Goal: Task Accomplishment & Management: Use online tool/utility

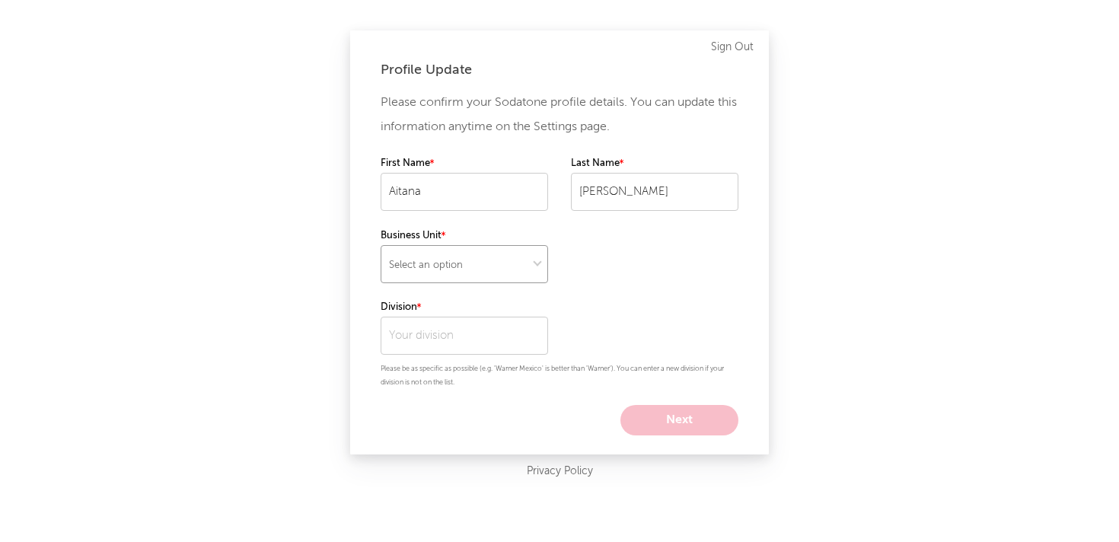
click at [463, 275] on select "Select an option" at bounding box center [465, 264] width 168 height 38
select select "recorded_music"
click at [381, 245] on select "Select an option" at bounding box center [465, 264] width 168 height 38
click at [483, 333] on input "text" at bounding box center [465, 336] width 168 height 38
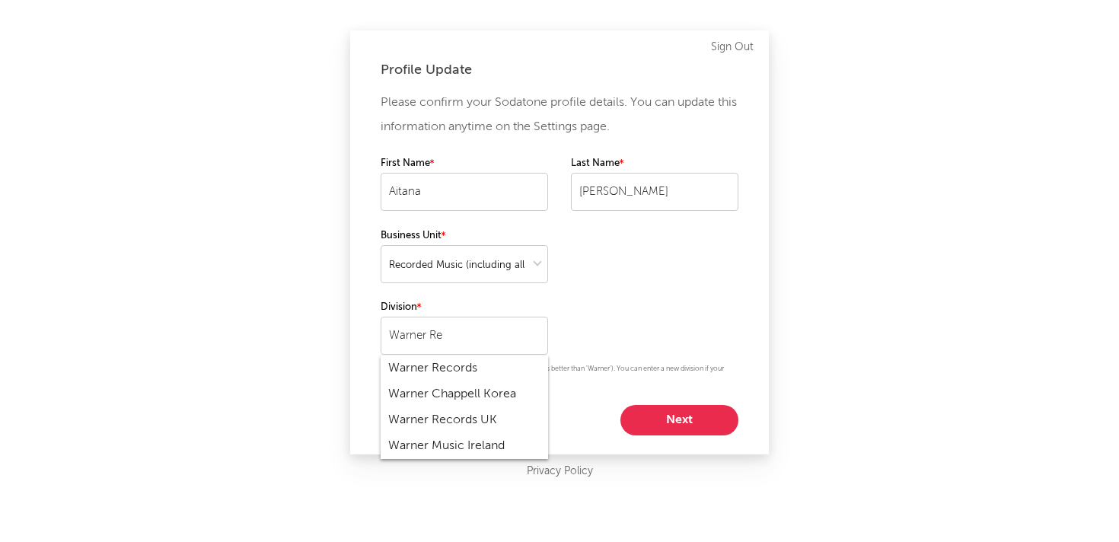
click at [487, 369] on div "Warner Records" at bounding box center [465, 369] width 168 height 26
type input "Warner Records"
click at [699, 428] on button "Next" at bounding box center [680, 420] width 118 height 30
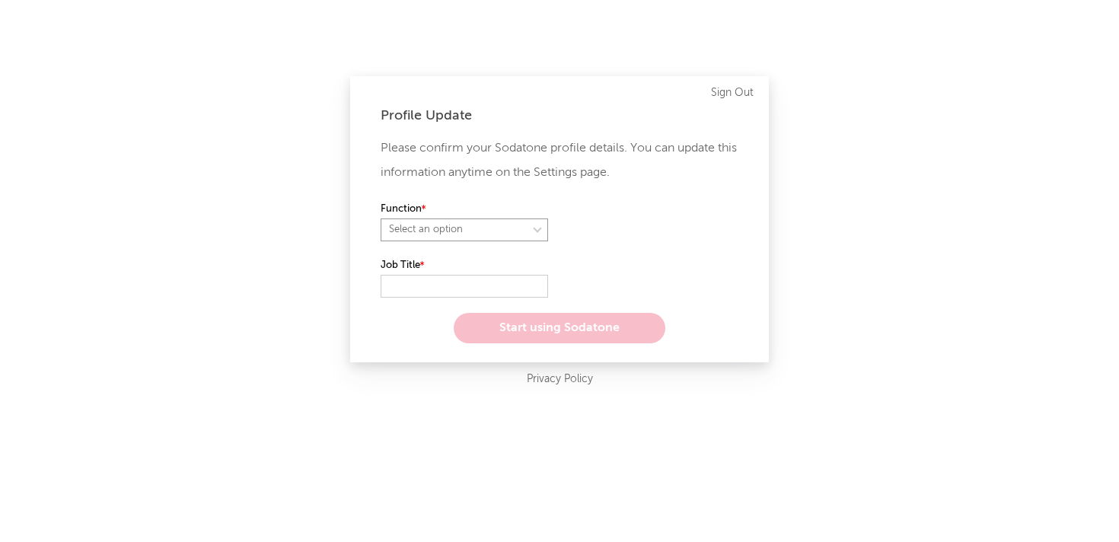
click at [516, 225] on select "Select an option" at bounding box center [465, 230] width 168 height 23
select select "marketing"
click at [381, 219] on select "Select an option" at bounding box center [465, 230] width 168 height 23
click at [476, 282] on input "text" at bounding box center [465, 286] width 168 height 23
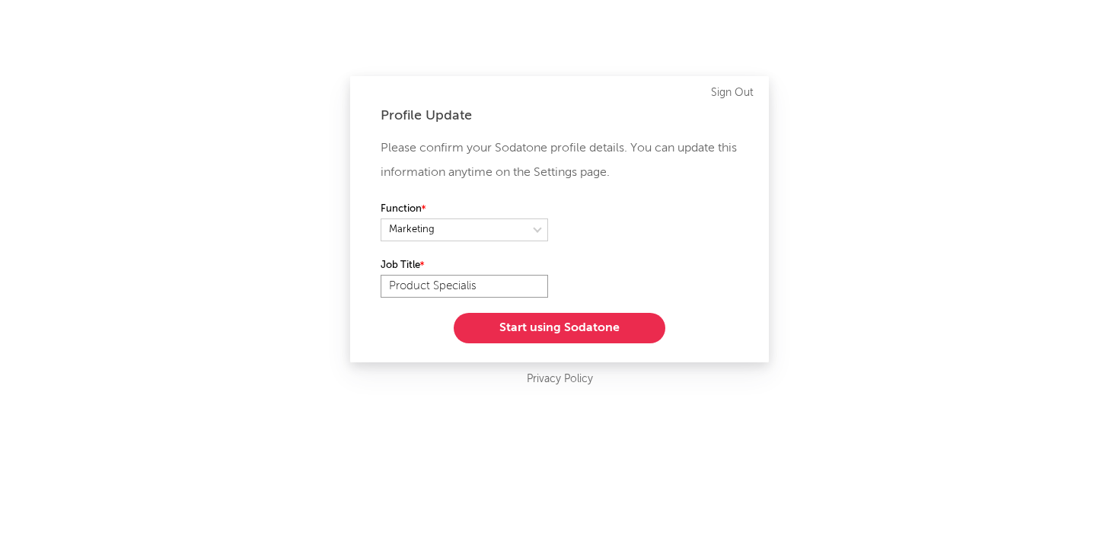
type input "Product Specialist"
click at [597, 342] on button "Start using Sodatone" at bounding box center [560, 328] width 212 height 30
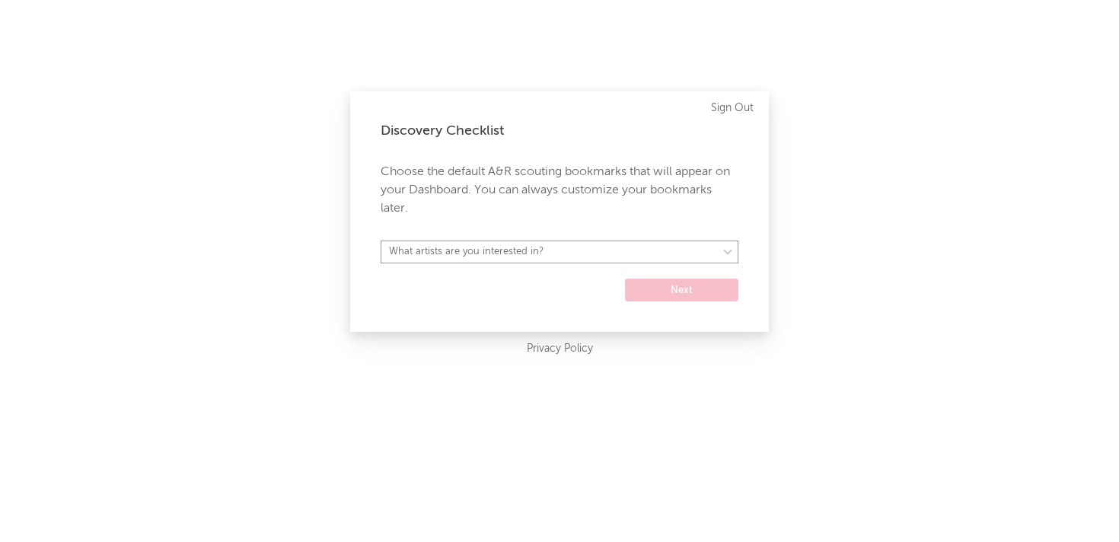
click at [609, 260] on select "What artists are you interested in? [GEOGRAPHIC_DATA] [GEOGRAPHIC_DATA] General…" at bounding box center [560, 252] width 358 height 23
select select "34"
click at [381, 241] on select "What artists are you interested in? [GEOGRAPHIC_DATA] [GEOGRAPHIC_DATA] General…" at bounding box center [560, 252] width 358 height 23
click at [687, 291] on button "Next" at bounding box center [681, 290] width 113 height 23
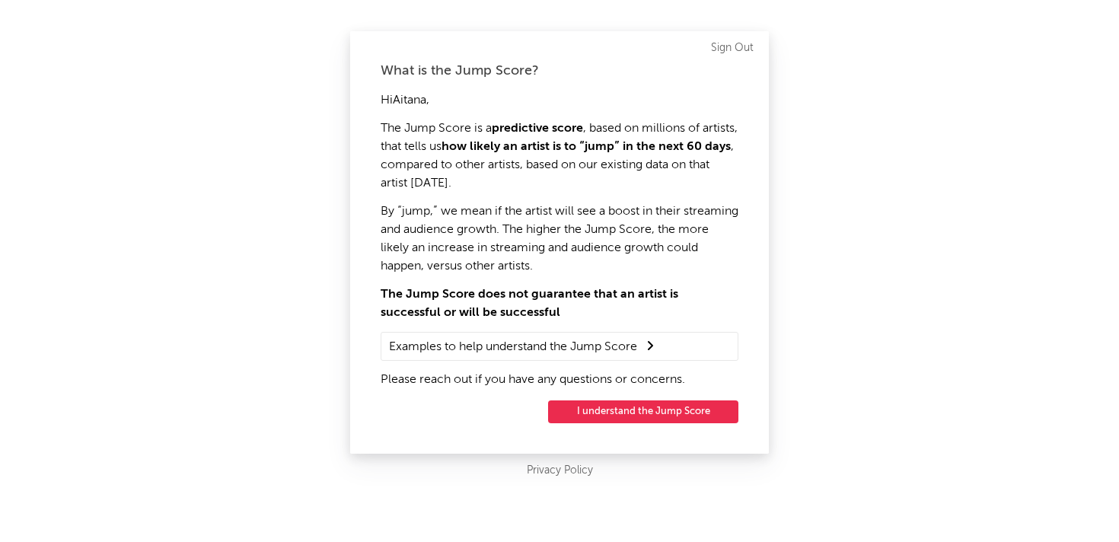
click at [685, 412] on button "I understand the Jump Score" at bounding box center [643, 412] width 190 height 23
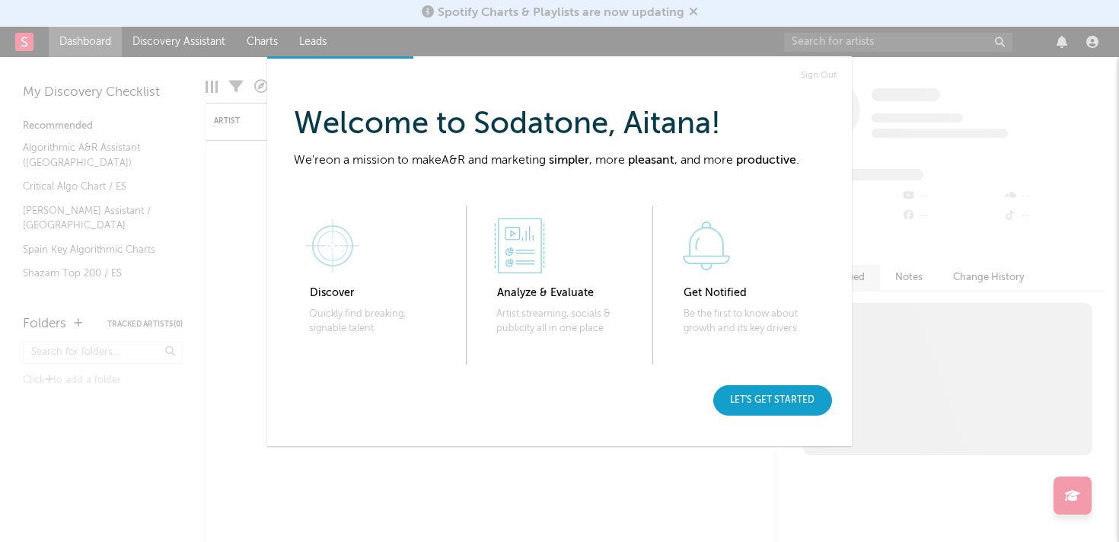
click at [781, 411] on div "Let's get started" at bounding box center [773, 400] width 119 height 30
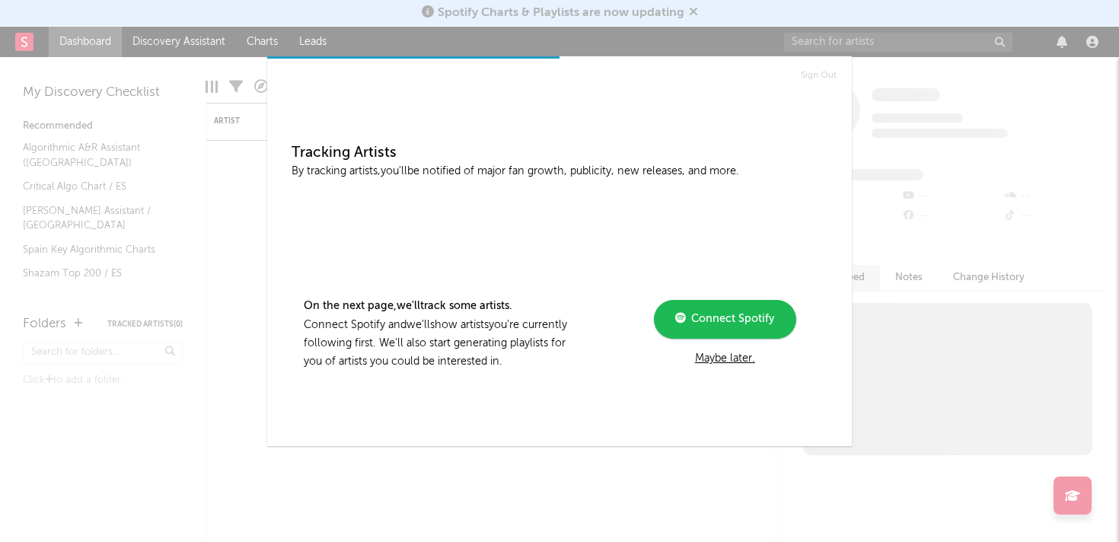
click at [714, 358] on div "Maybe later." at bounding box center [725, 359] width 205 height 18
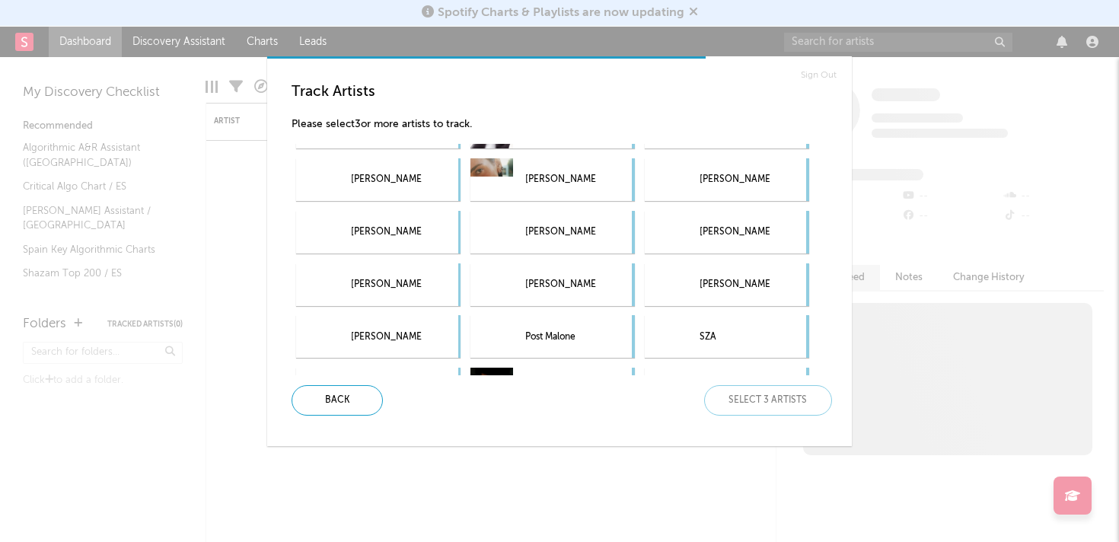
scroll to position [345, 0]
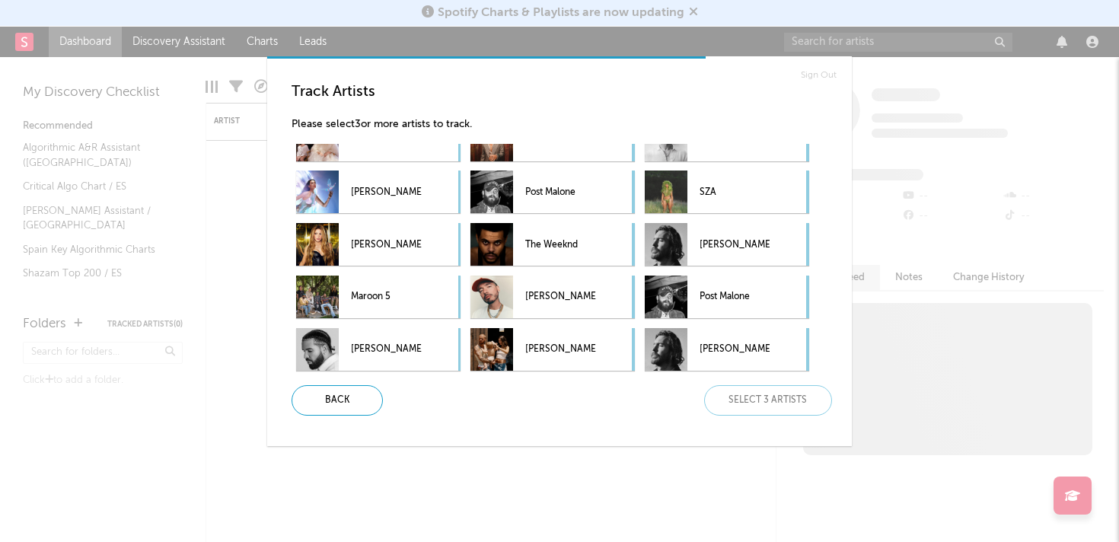
click at [796, 404] on div "Back Select 3 artists" at bounding box center [555, 400] width 553 height 30
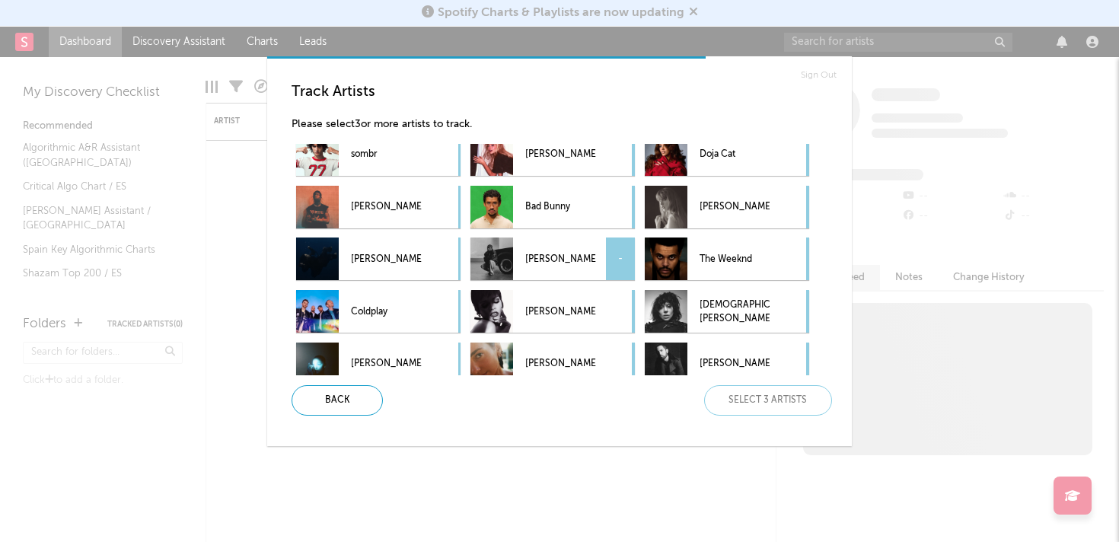
scroll to position [0, 0]
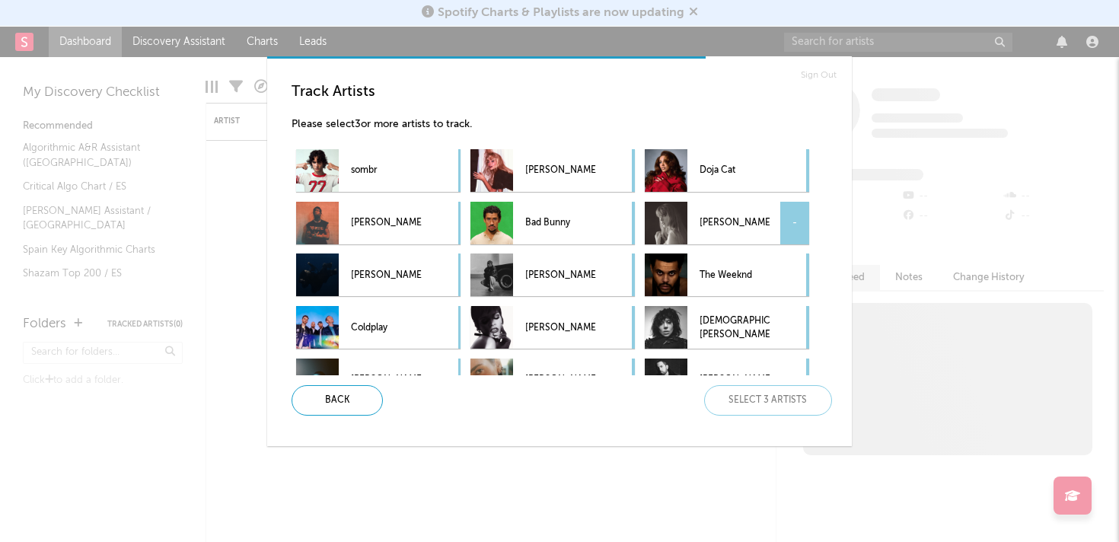
click at [790, 225] on div "-" at bounding box center [795, 223] width 29 height 43
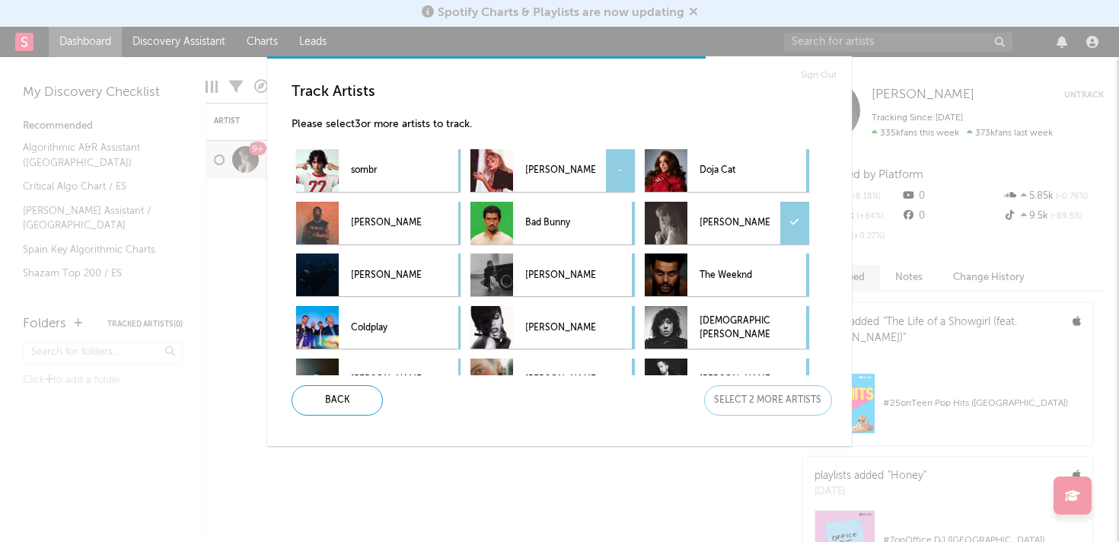
click at [597, 174] on div "[PERSON_NAME] -" at bounding box center [553, 170] width 164 height 43
click at [630, 217] on div "-" at bounding box center [620, 223] width 29 height 43
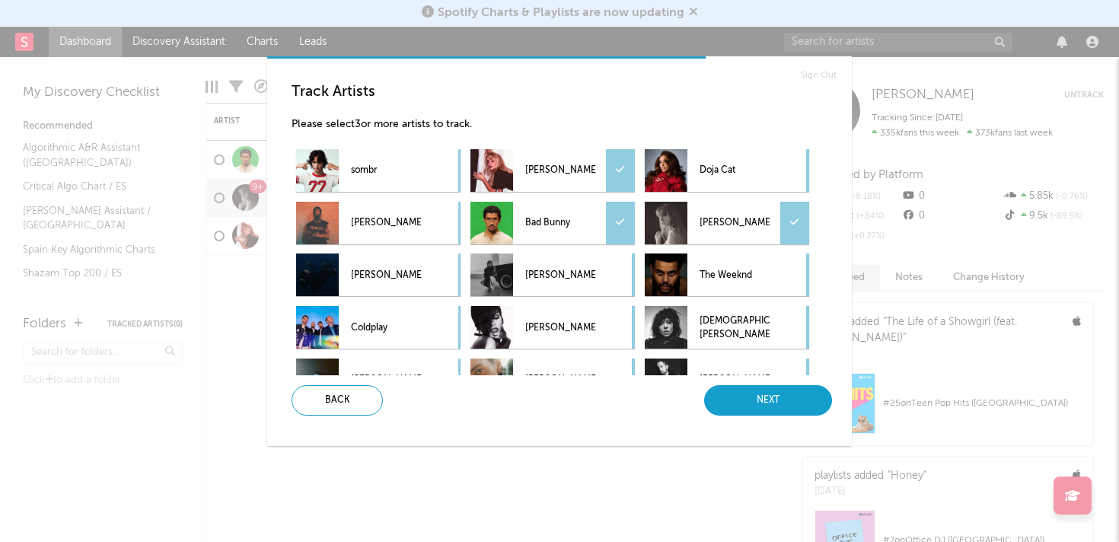
click at [777, 407] on div "Next" at bounding box center [768, 400] width 128 height 30
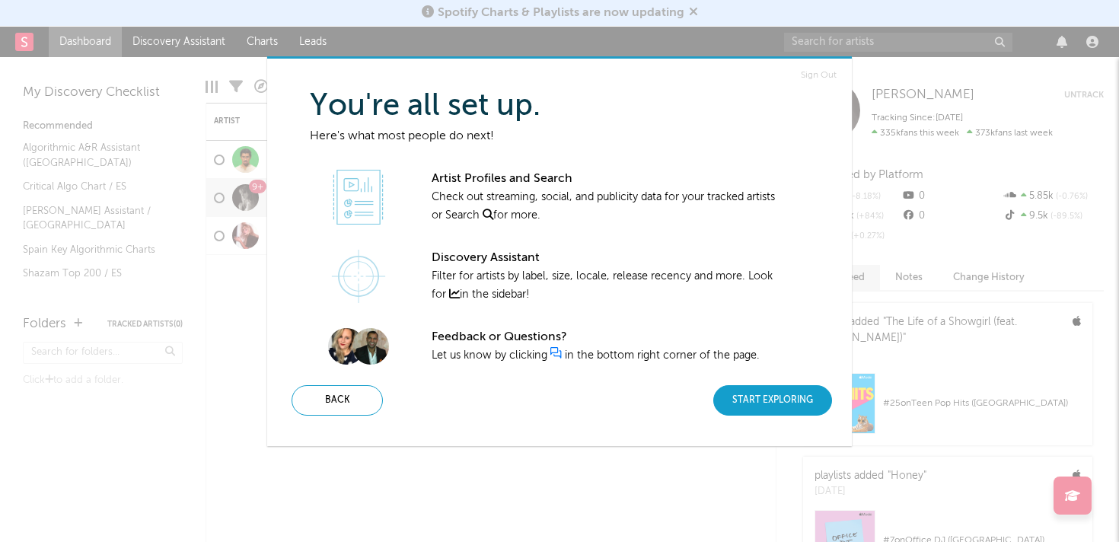
click at [762, 394] on div "Start Exploring" at bounding box center [773, 400] width 119 height 30
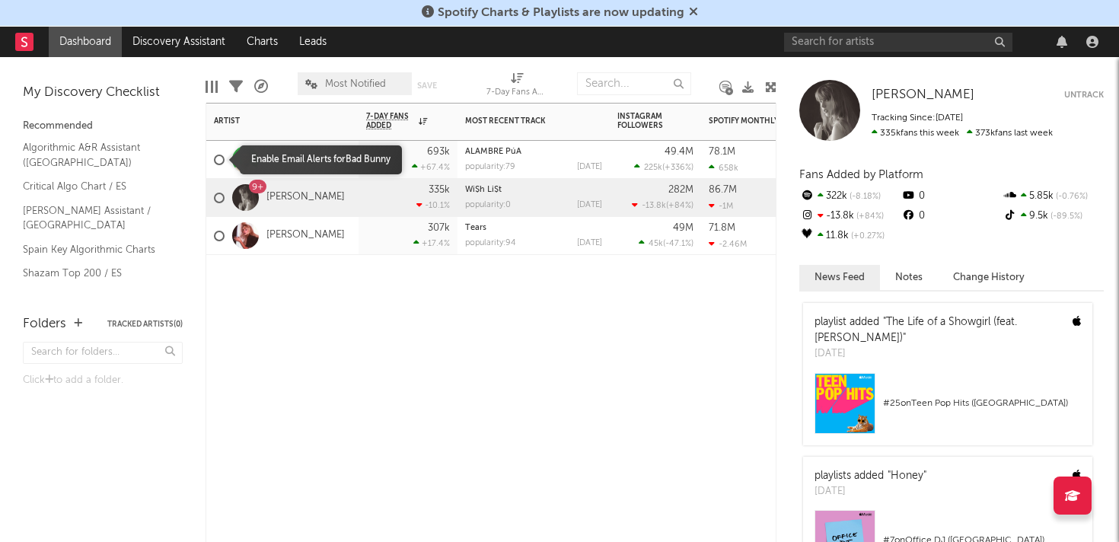
click at [218, 158] on div at bounding box center [219, 160] width 11 height 11
click at [214, 158] on input "checkbox" at bounding box center [214, 160] width 0 height 14
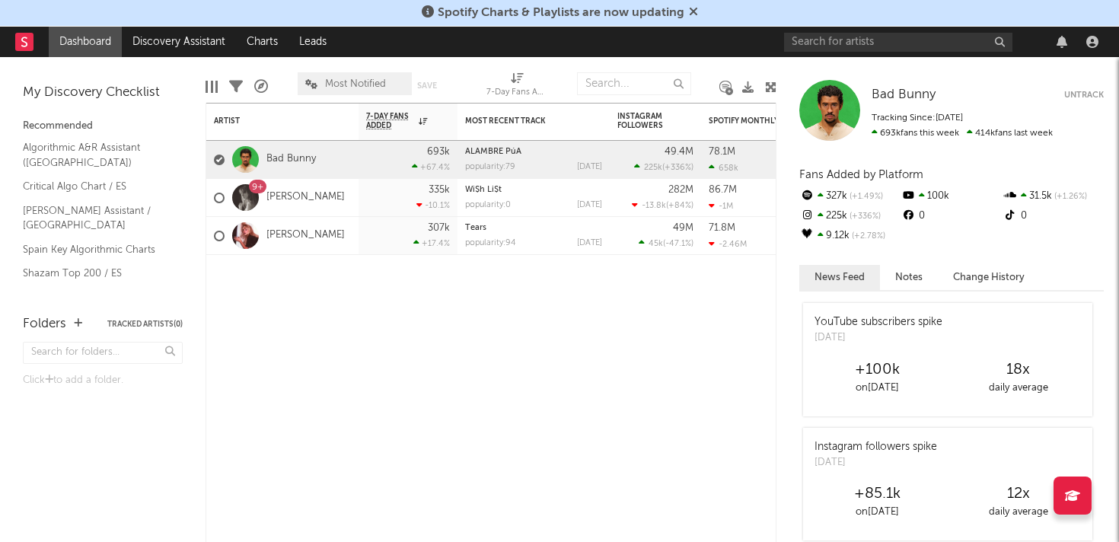
click at [1079, 93] on button "Untrack" at bounding box center [1085, 95] width 40 height 15
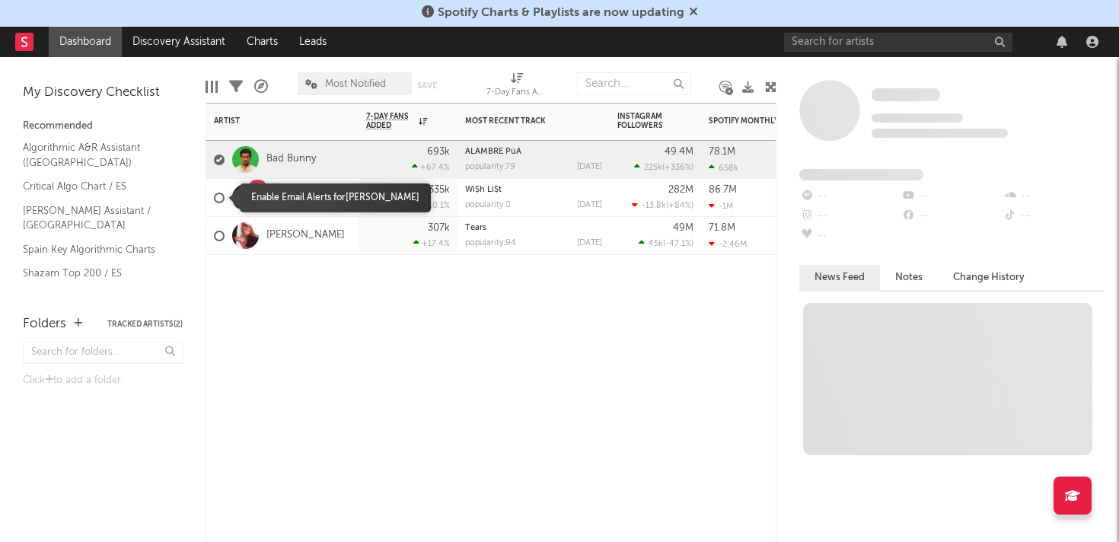
click at [217, 196] on div at bounding box center [219, 198] width 11 height 11
click at [214, 196] on input "checkbox" at bounding box center [214, 198] width 0 height 14
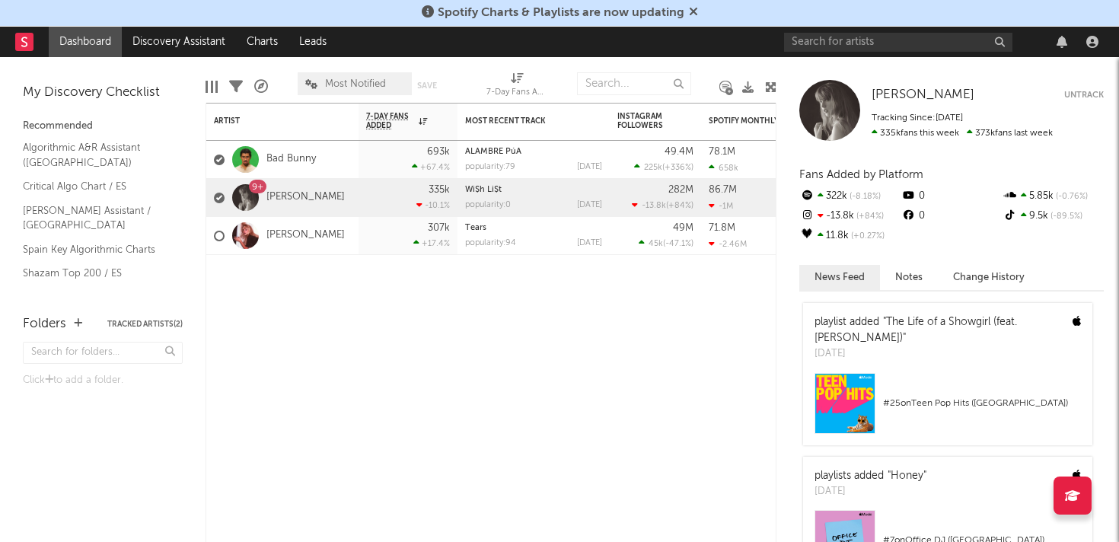
click at [1094, 96] on button "Untrack" at bounding box center [1085, 95] width 40 height 15
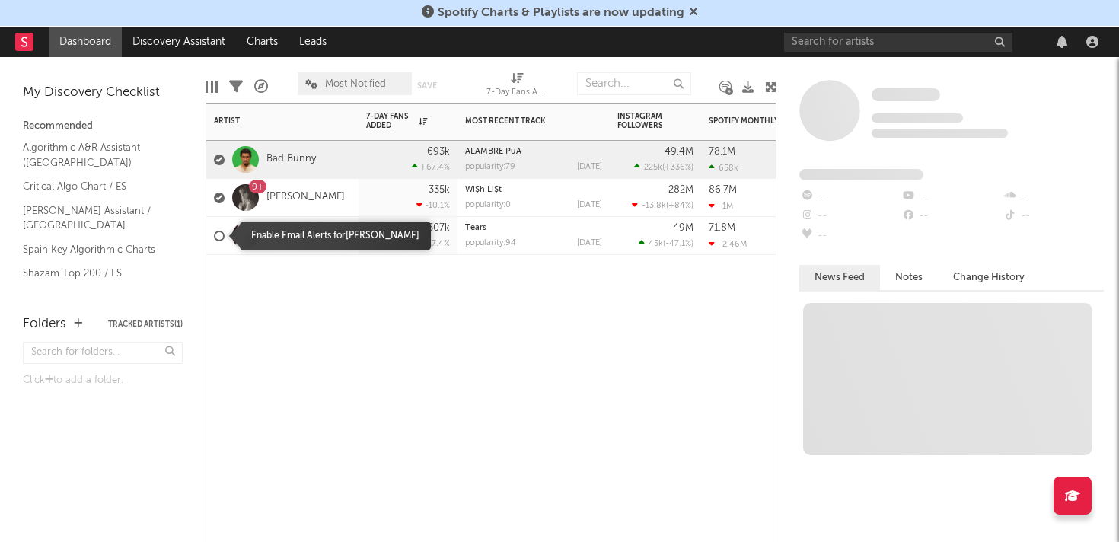
click at [220, 234] on div at bounding box center [219, 236] width 11 height 11
click at [214, 234] on input "checkbox" at bounding box center [214, 236] width 0 height 14
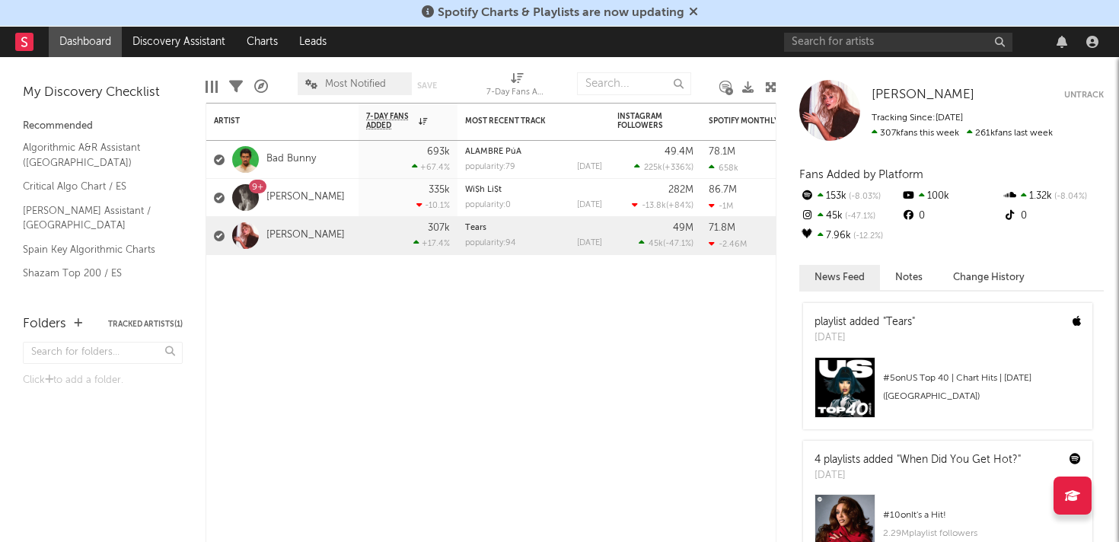
click at [1085, 88] on button "Untrack" at bounding box center [1085, 95] width 40 height 15
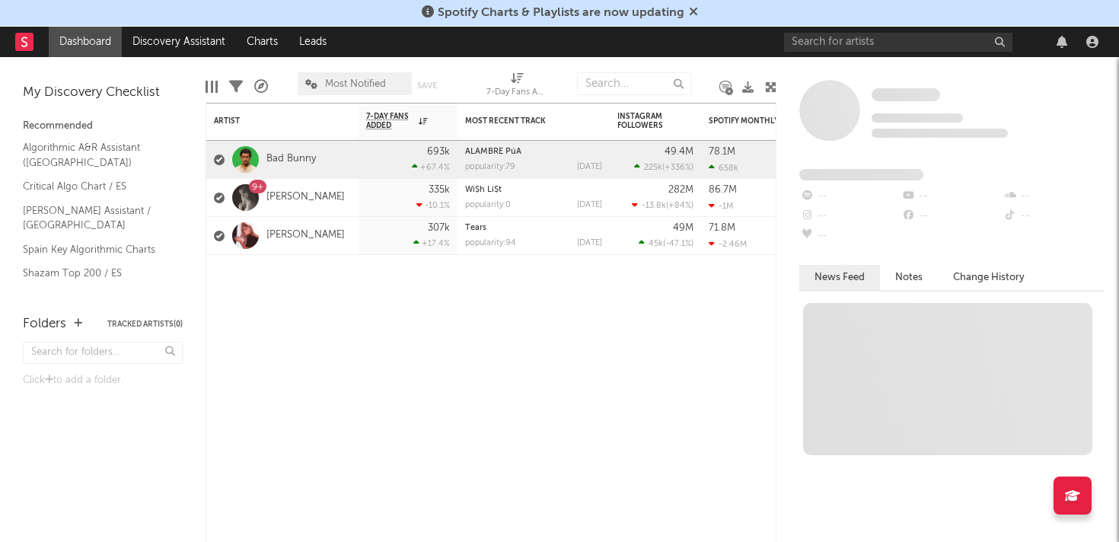
click at [360, 85] on span "Most Notified" at bounding box center [355, 84] width 61 height 10
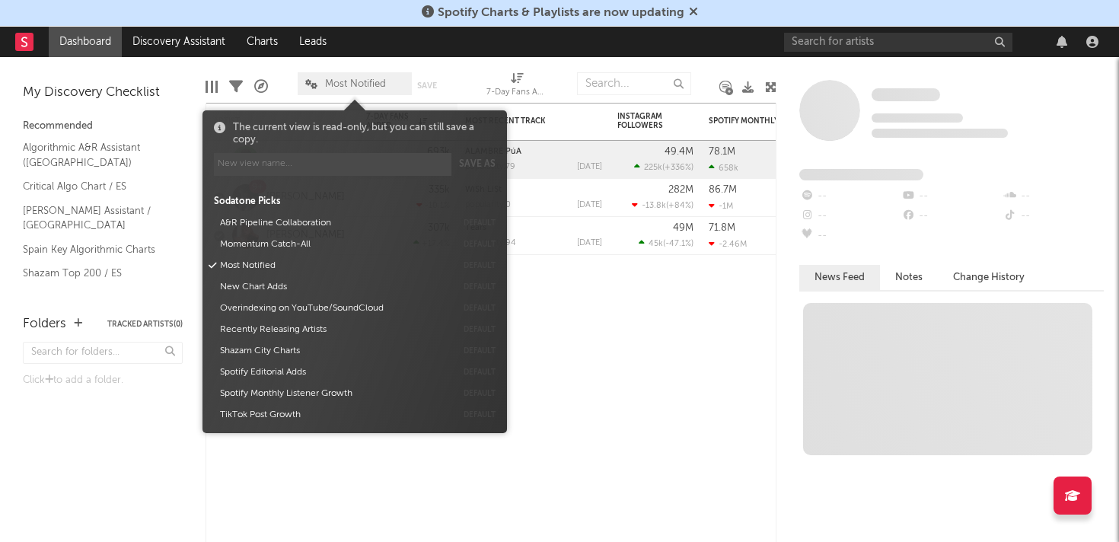
click at [360, 85] on span "Most Notified" at bounding box center [355, 84] width 61 height 10
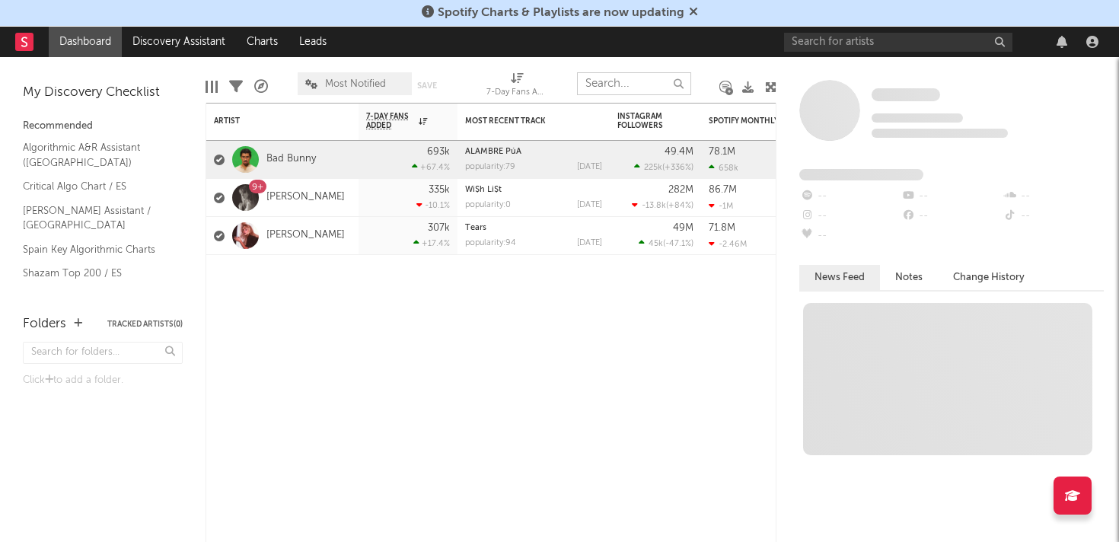
click at [640, 82] on input "text" at bounding box center [634, 83] width 114 height 23
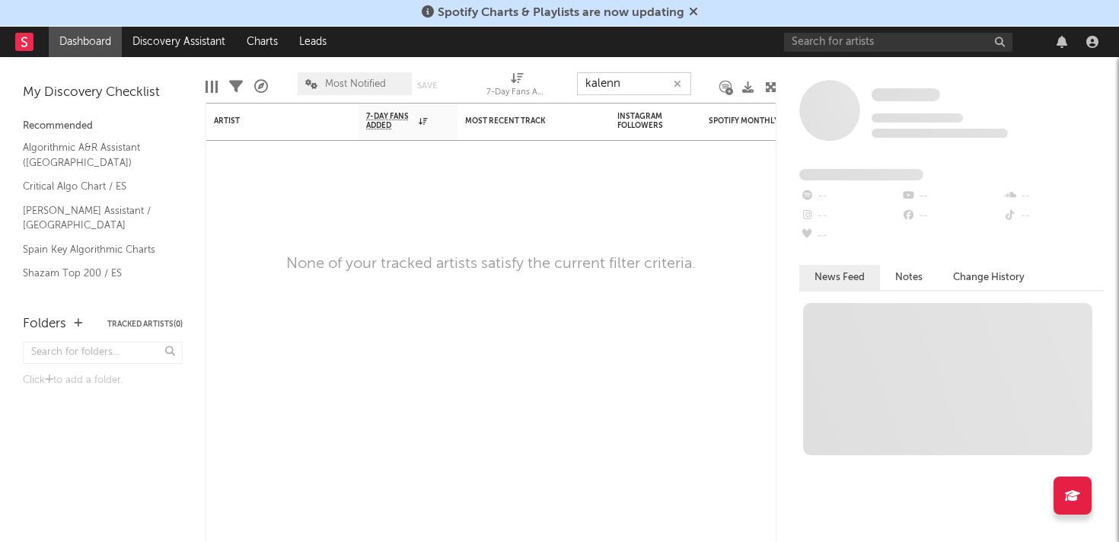
type input "kalenn"
click at [83, 37] on link "Dashboard" at bounding box center [85, 42] width 73 height 30
click at [30, 37] on rect at bounding box center [24, 42] width 18 height 18
click at [14, 45] on nav "Dashboard Discovery Assistant Charts Leads" at bounding box center [559, 42] width 1119 height 30
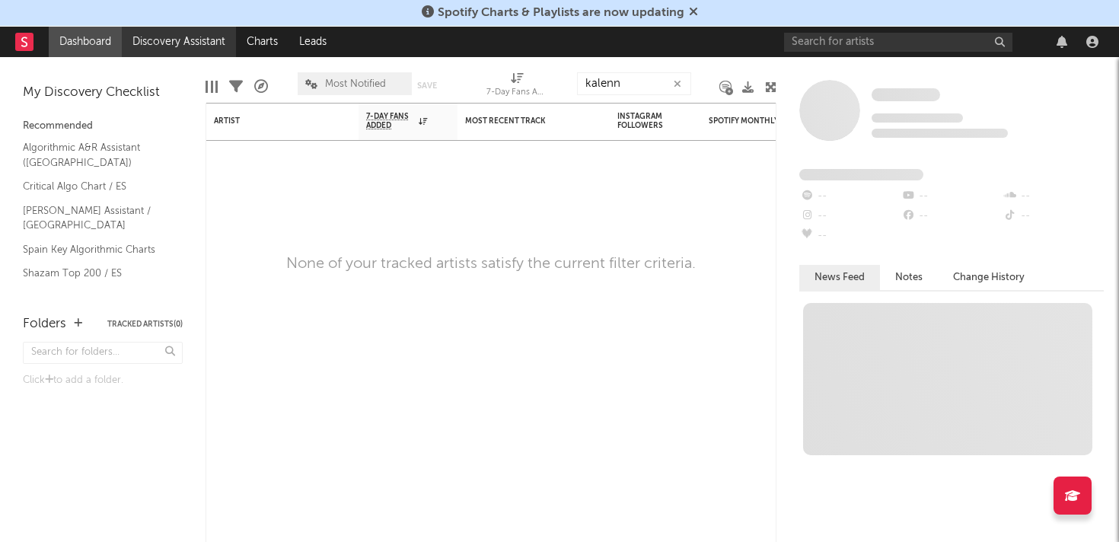
click at [164, 32] on link "Discovery Assistant" at bounding box center [179, 42] width 114 height 30
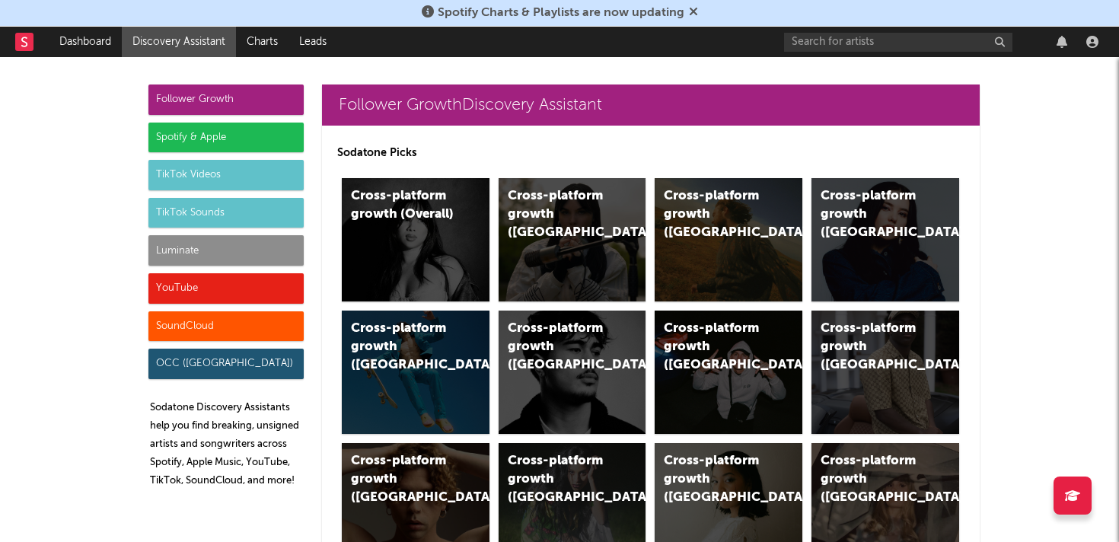
click at [24, 41] on rect at bounding box center [24, 42] width 18 height 18
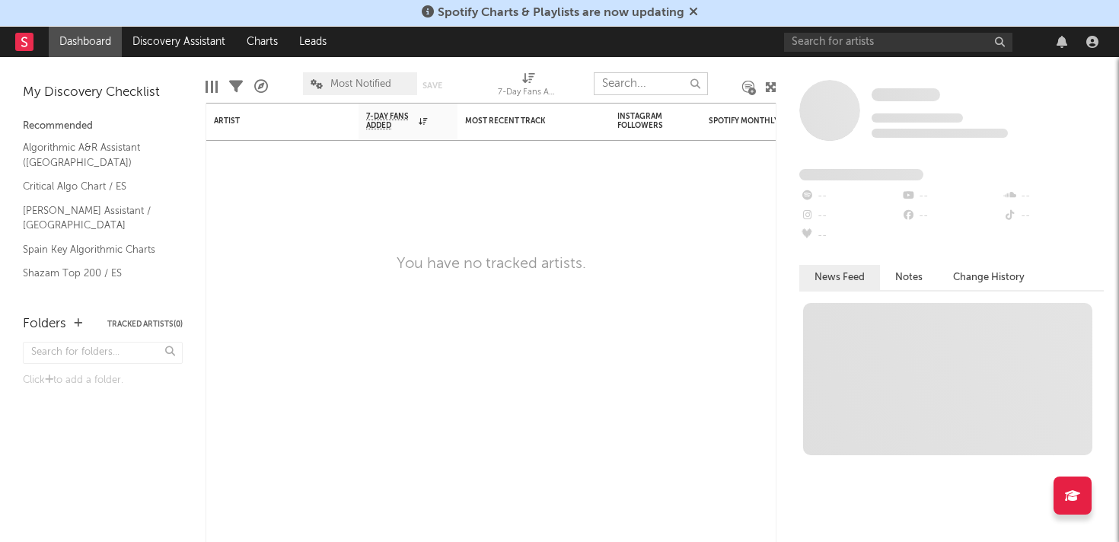
click at [663, 81] on input "text" at bounding box center [651, 83] width 114 height 23
click at [913, 38] on input "text" at bounding box center [898, 42] width 228 height 19
type input "kalenn"
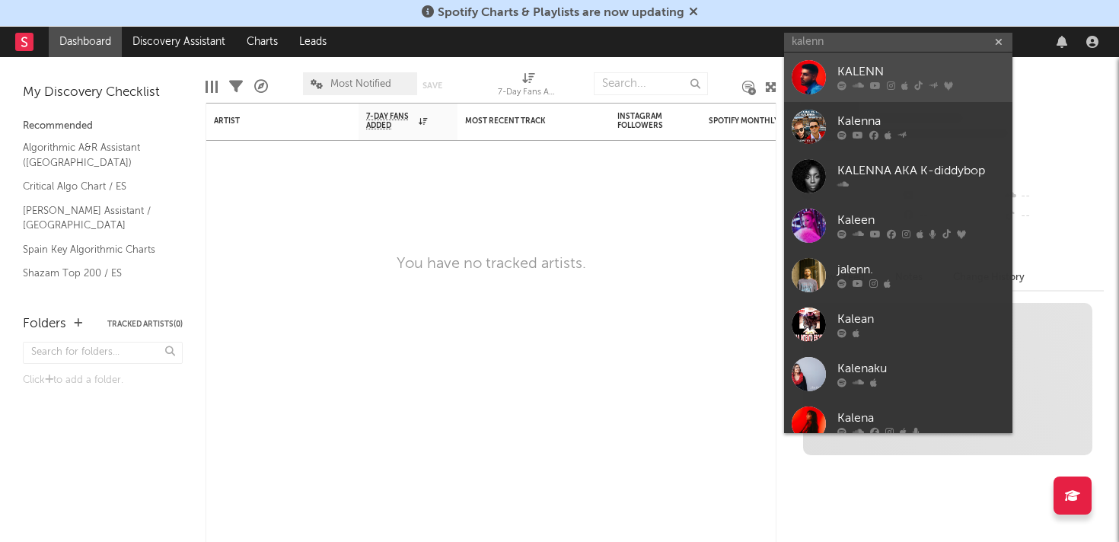
click at [883, 69] on div "KALENN" at bounding box center [922, 72] width 168 height 18
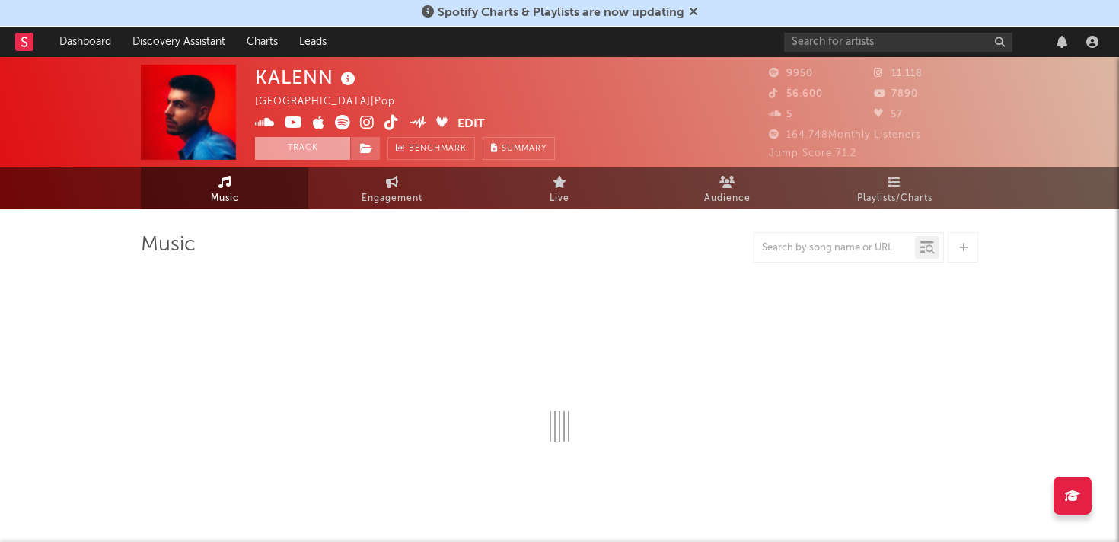
select select "6m"
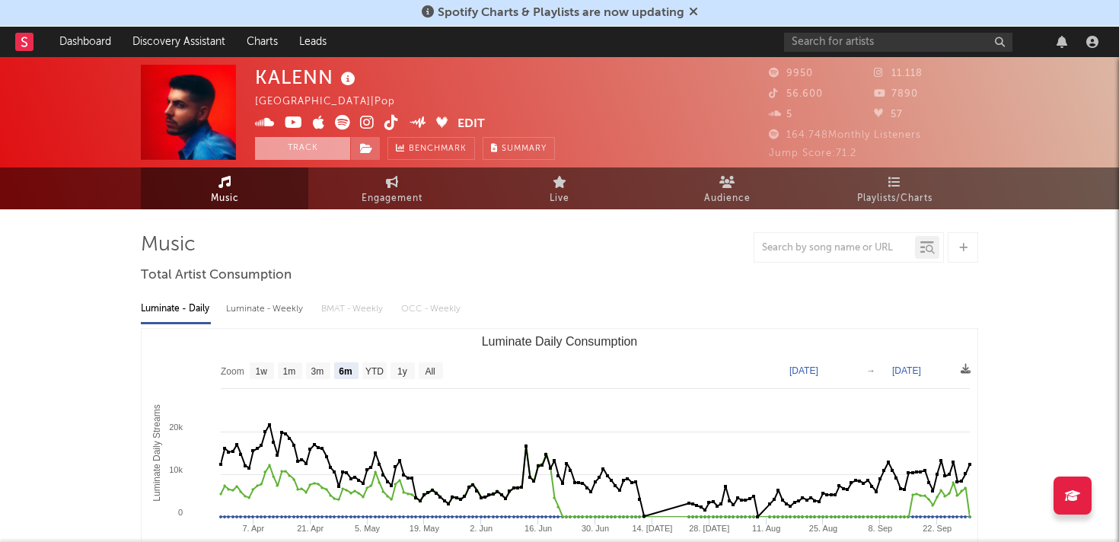
click at [306, 156] on button "Track" at bounding box center [302, 148] width 95 height 23
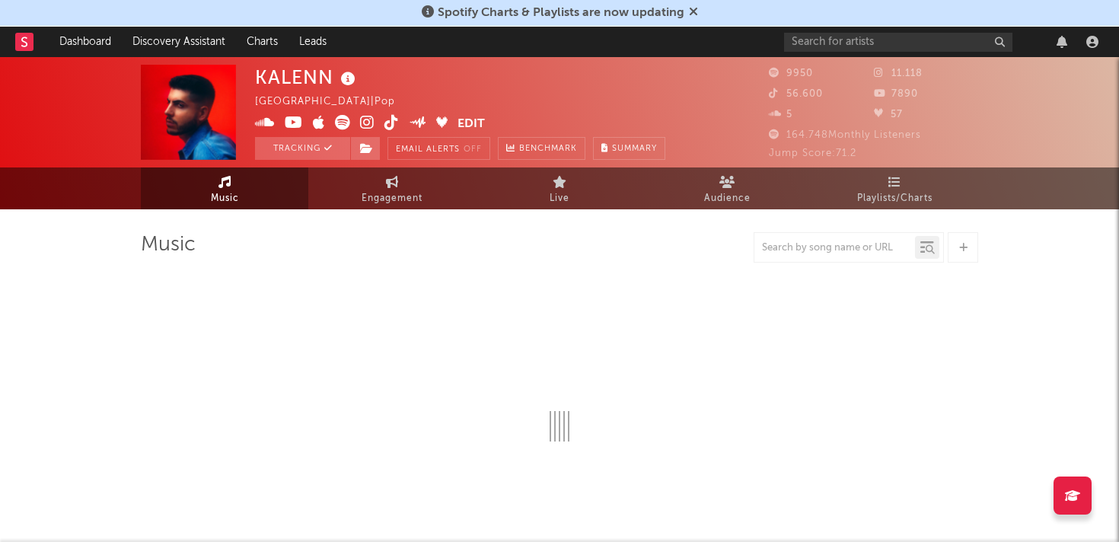
select select "6m"
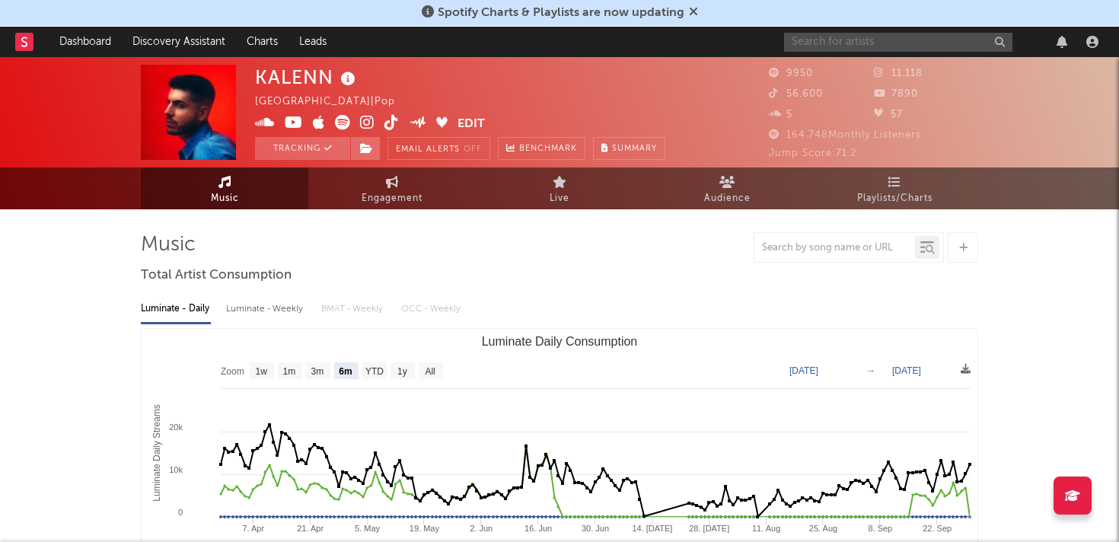
click at [845, 45] on input "text" at bounding box center [898, 42] width 228 height 19
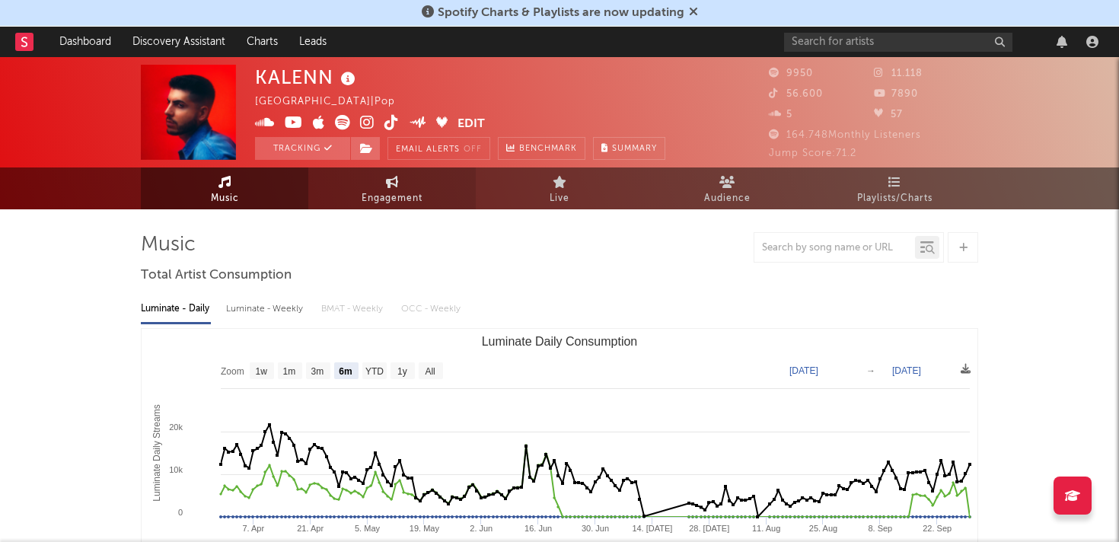
click at [422, 169] on link "Engagement" at bounding box center [392, 189] width 168 height 42
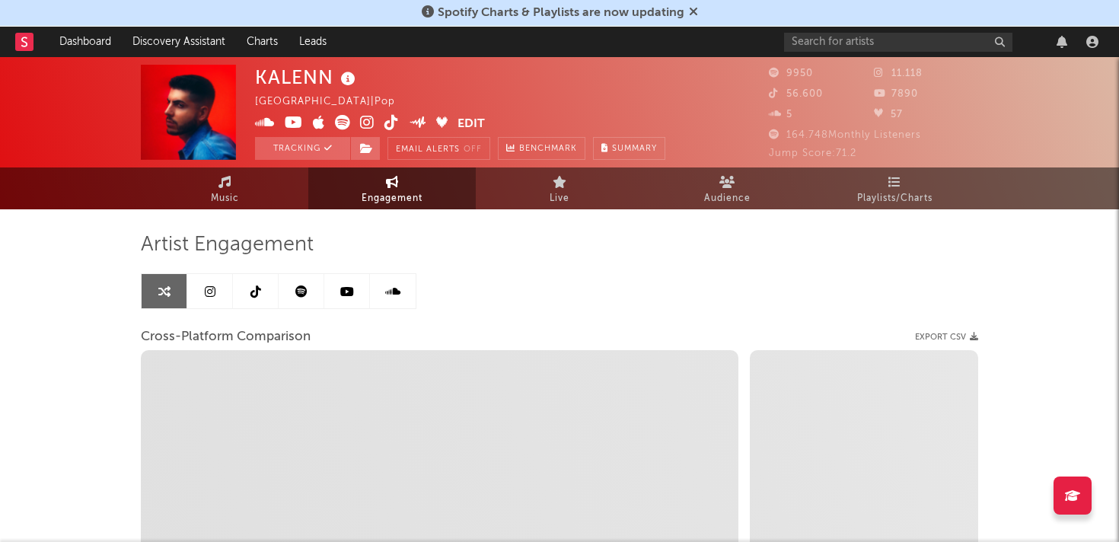
select select "1w"
select select "1m"
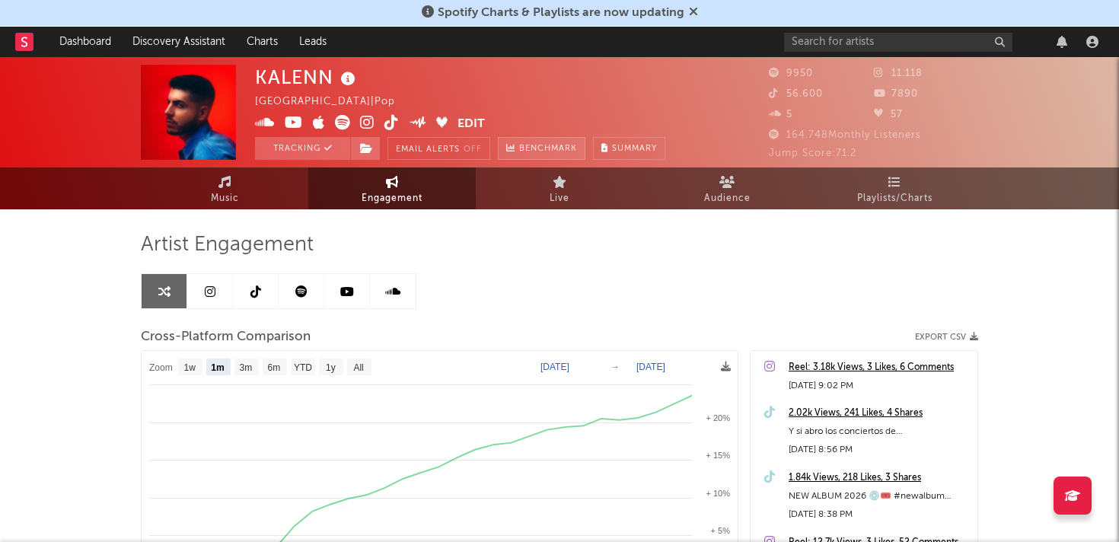
click at [536, 147] on span "Benchmark" at bounding box center [548, 149] width 58 height 18
click at [874, 38] on input "text" at bounding box center [898, 42] width 228 height 19
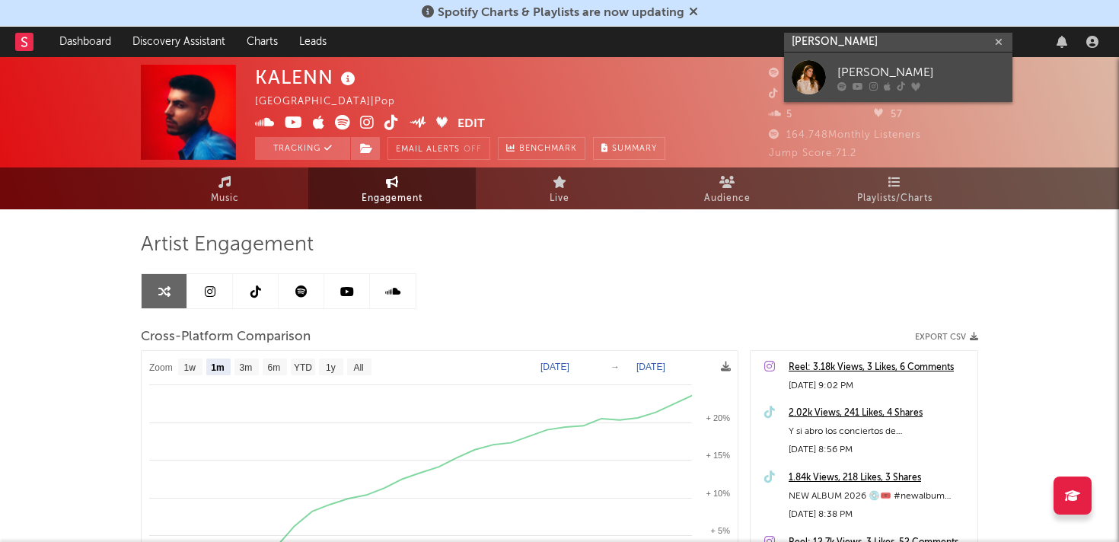
type input "[PERSON_NAME]"
click at [894, 71] on div "[PERSON_NAME]" at bounding box center [922, 72] width 168 height 18
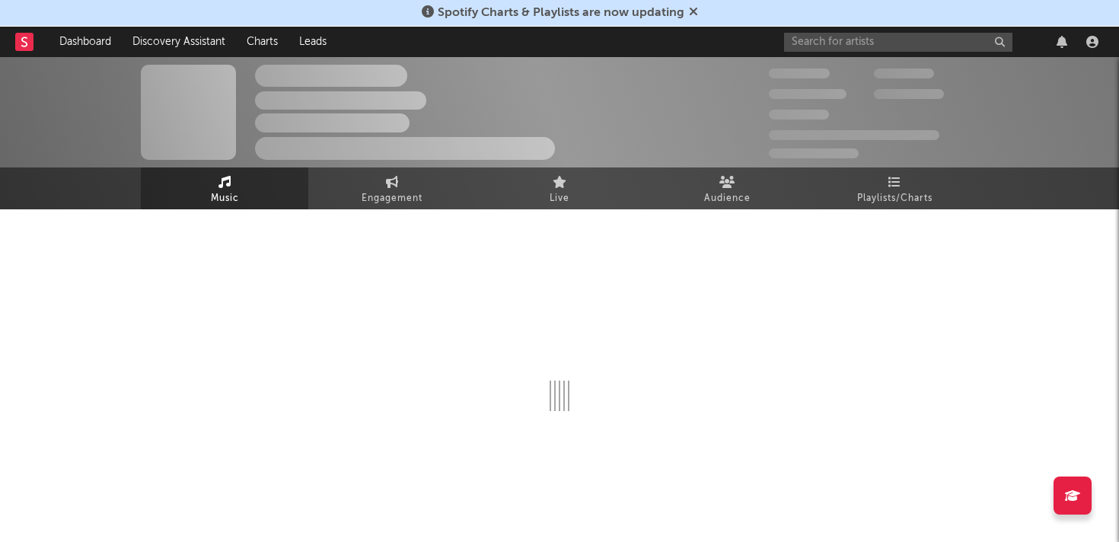
select select "6m"
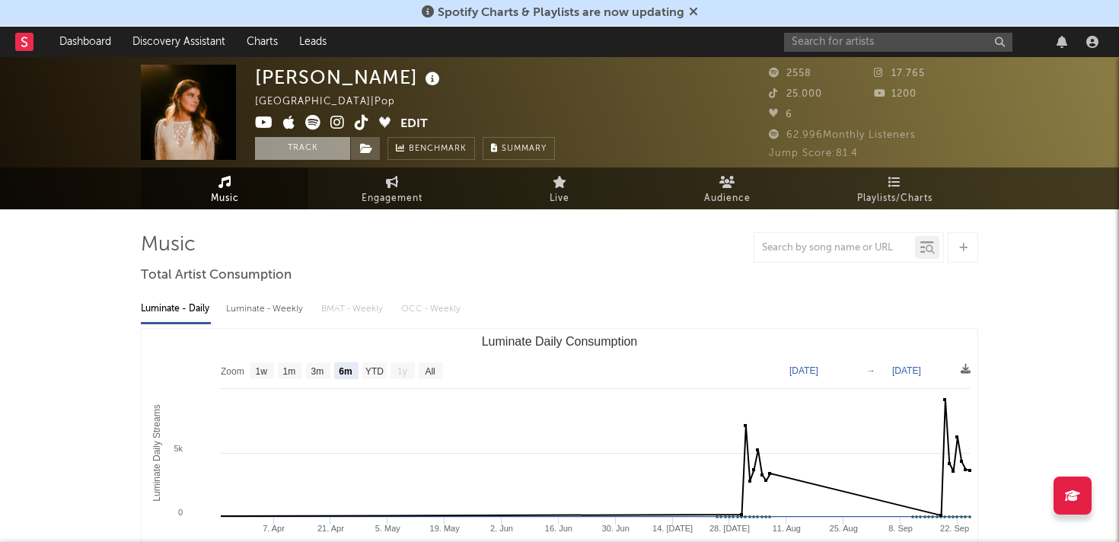
click at [296, 149] on button "Track" at bounding box center [302, 148] width 95 height 23
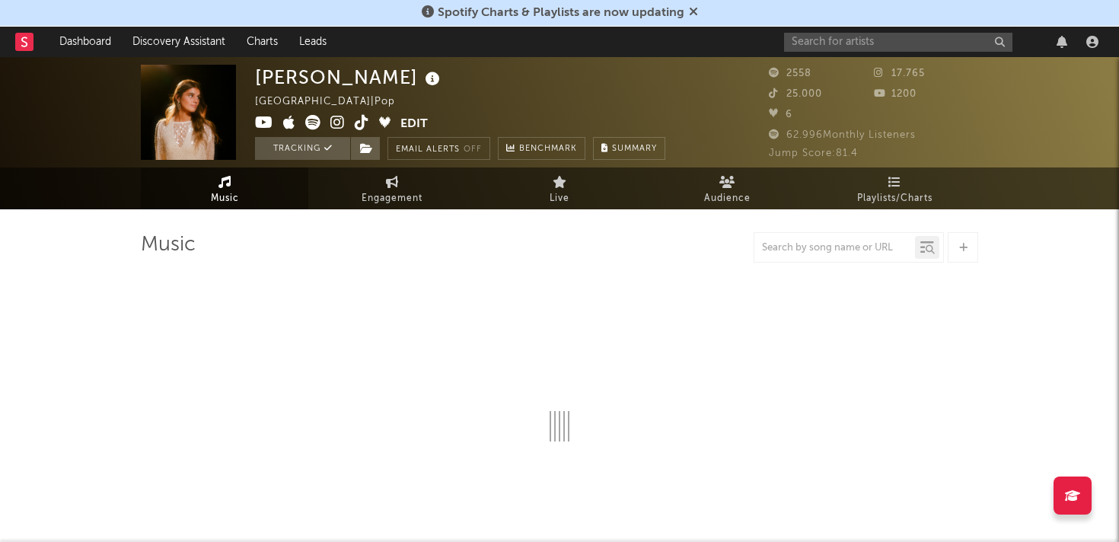
select select "6m"
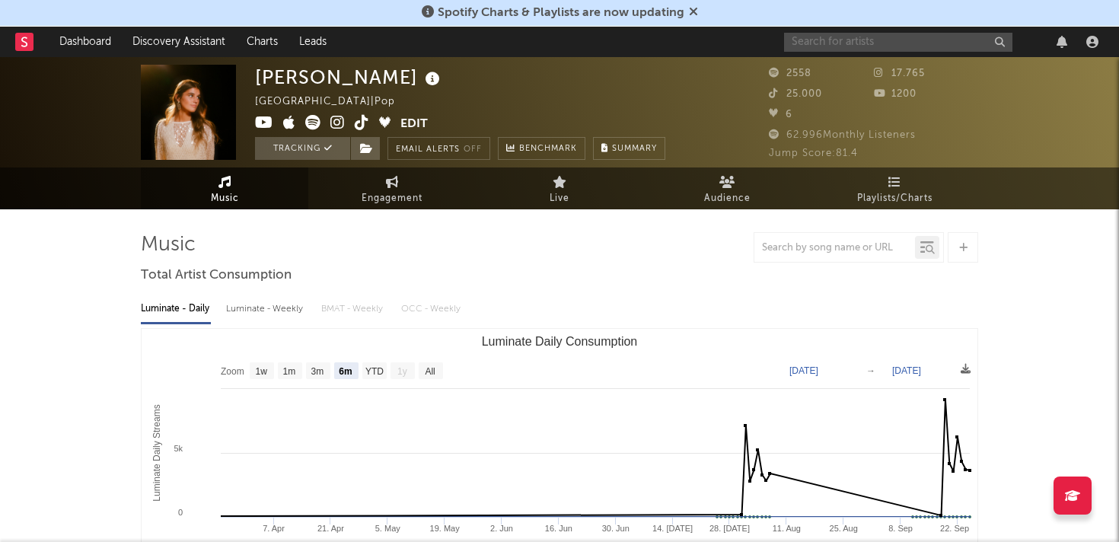
click at [893, 35] on input "text" at bounding box center [898, 42] width 228 height 19
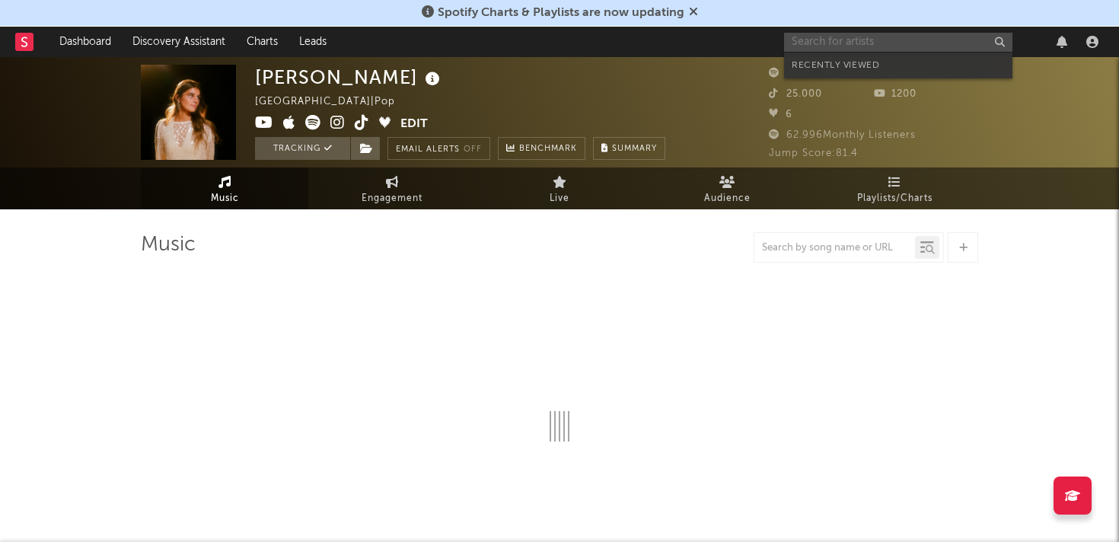
select select "6m"
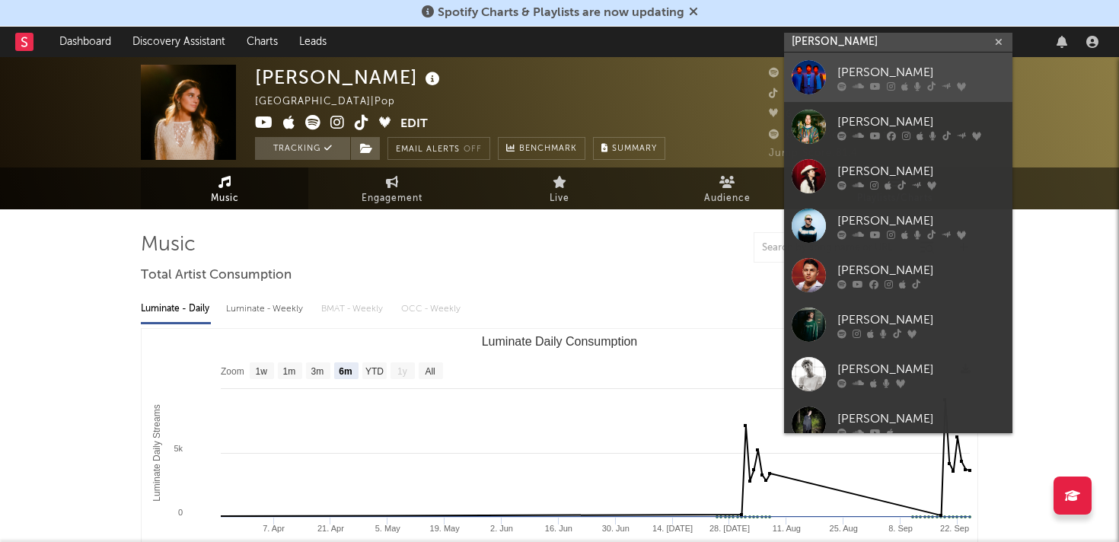
type input "[PERSON_NAME]"
click at [868, 74] on div "[PERSON_NAME]" at bounding box center [922, 72] width 168 height 18
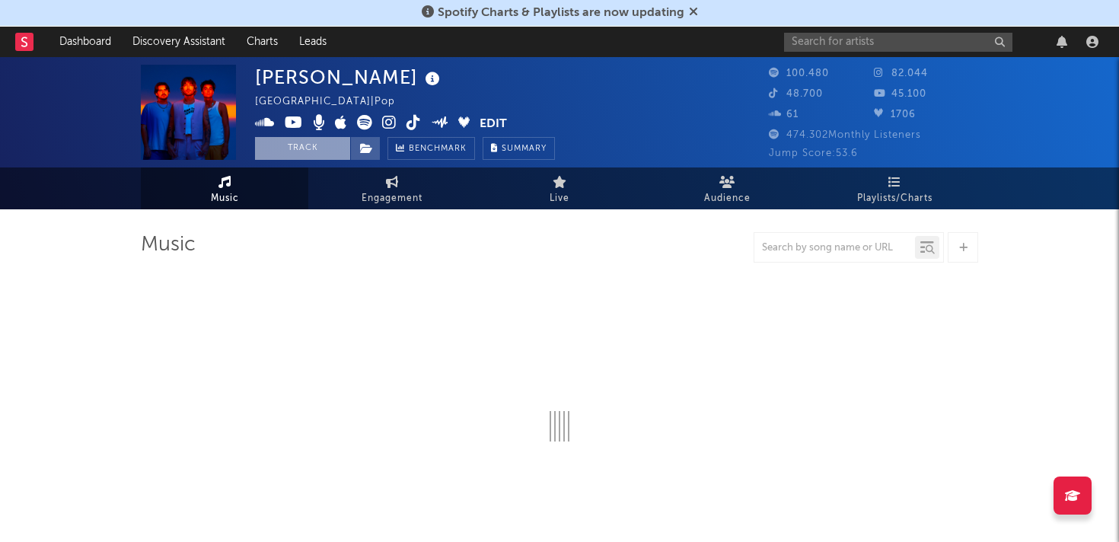
click at [305, 141] on button "Track" at bounding box center [302, 148] width 95 height 23
click at [841, 40] on input "text" at bounding box center [898, 42] width 228 height 19
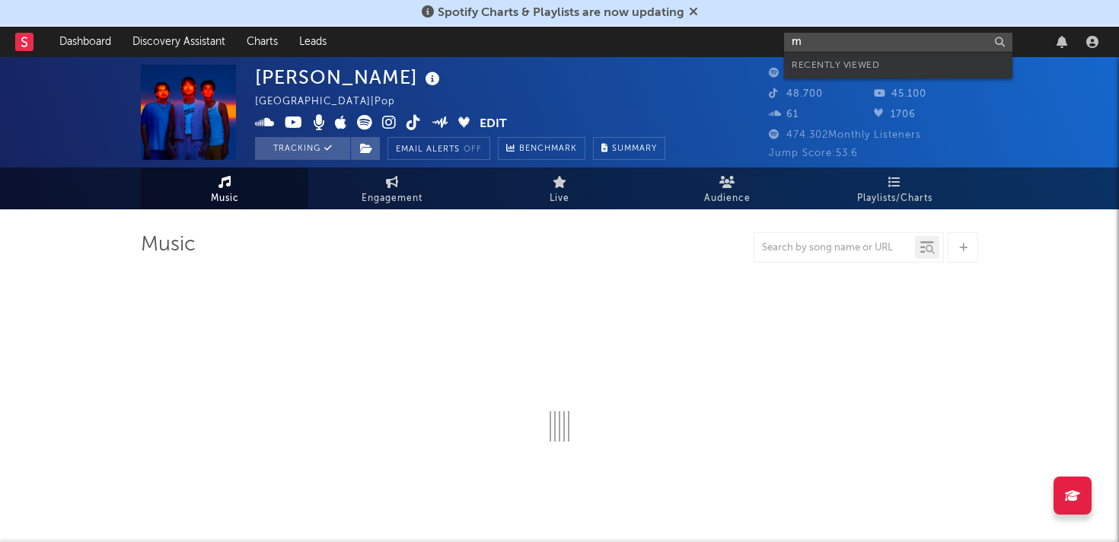
type input "ma"
select select "6m"
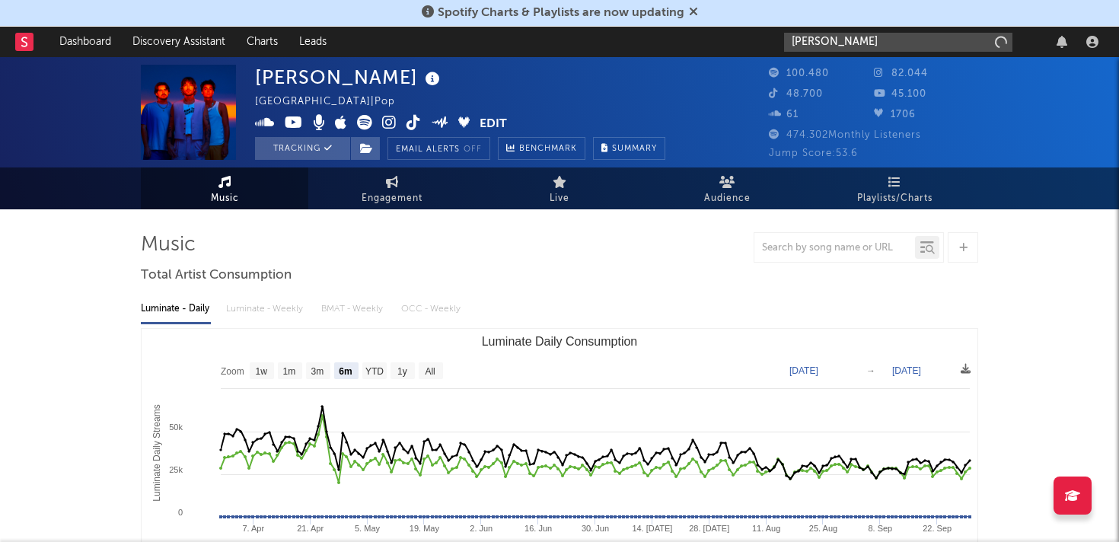
type input "[PERSON_NAME]"
select select "6m"
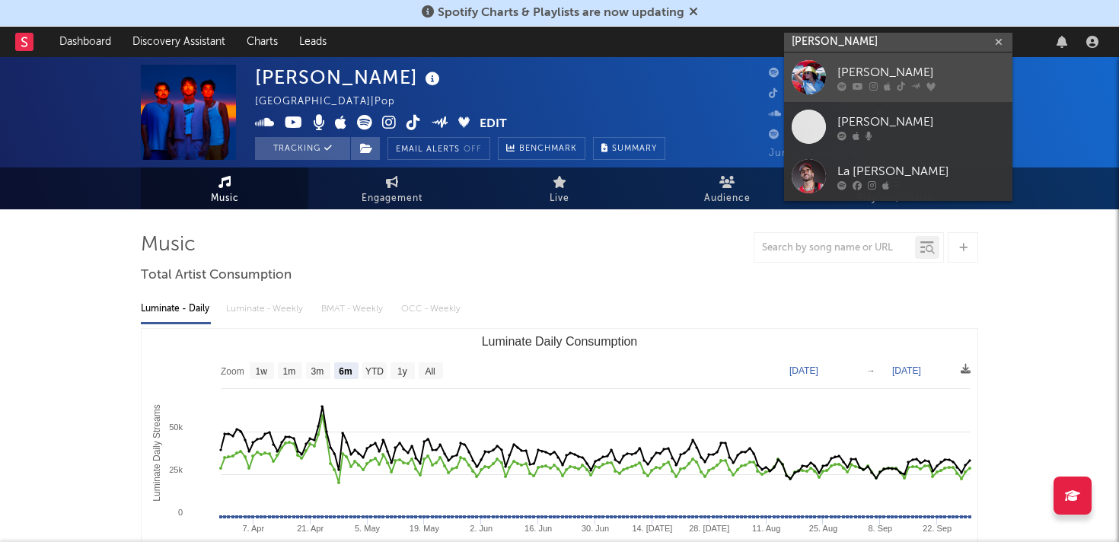
type input "[PERSON_NAME]"
click at [864, 77] on div "[PERSON_NAME]" at bounding box center [922, 72] width 168 height 18
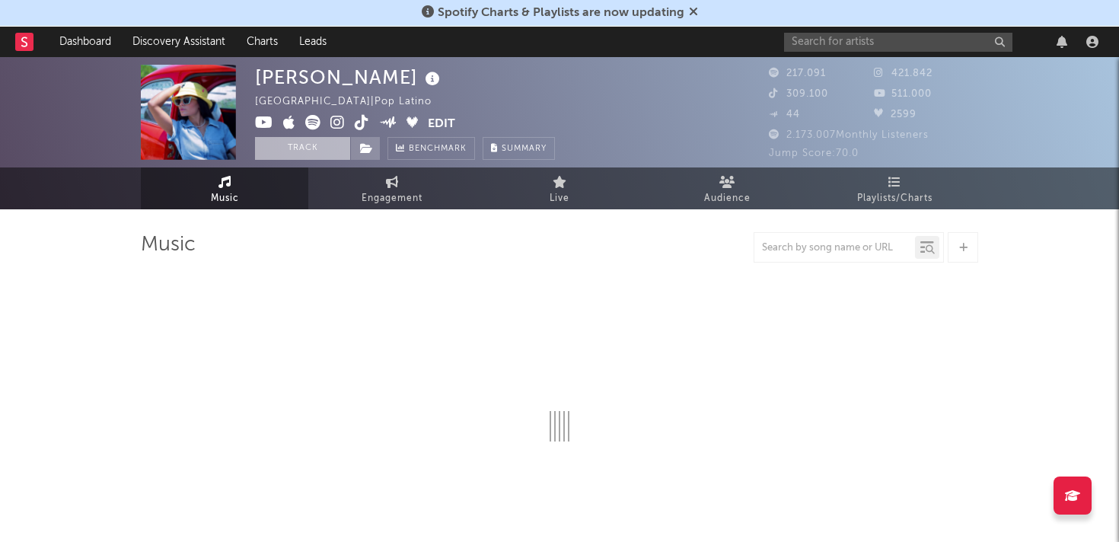
click at [308, 151] on button "Track" at bounding box center [302, 148] width 95 height 23
click at [809, 47] on input "text" at bounding box center [898, 42] width 228 height 19
select select "6m"
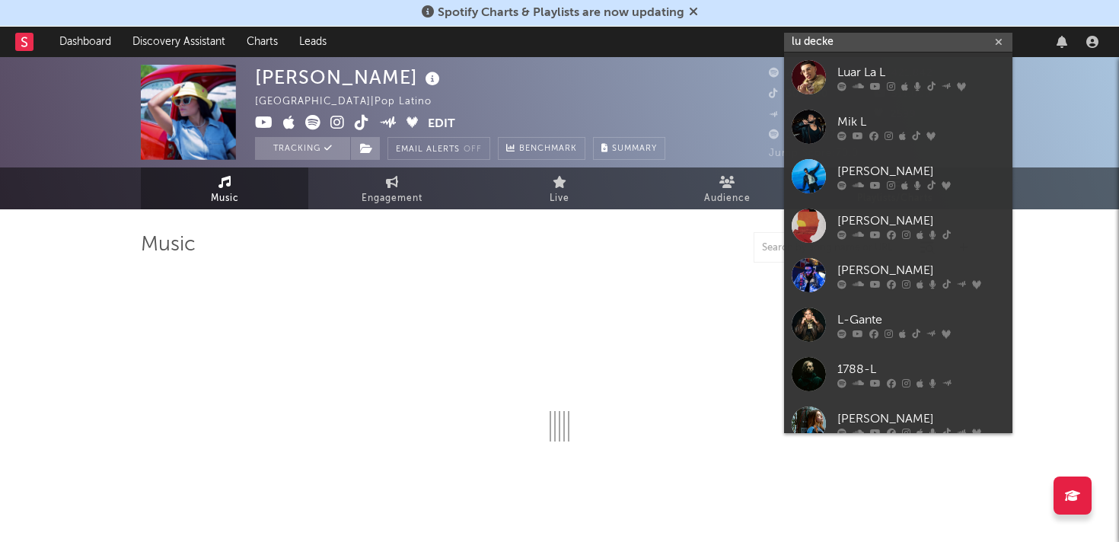
type input "[PERSON_NAME]"
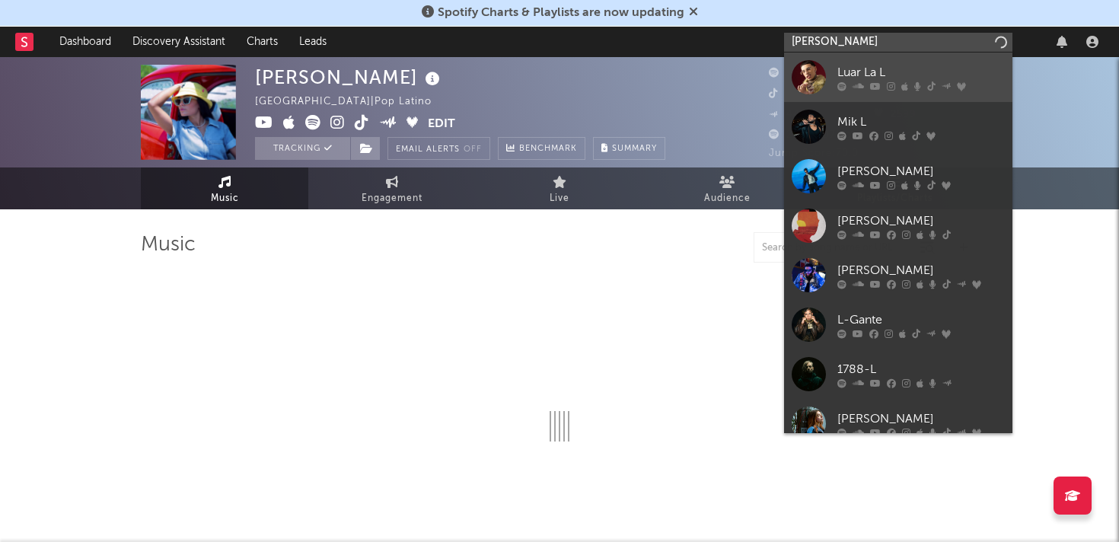
select select "6m"
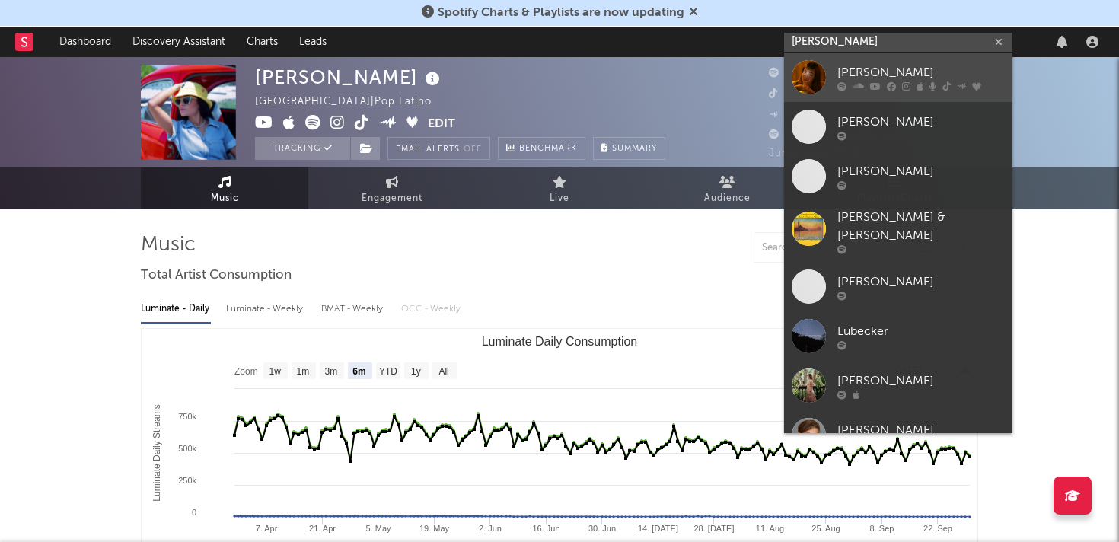
type input "[PERSON_NAME]"
click at [924, 83] on div at bounding box center [922, 85] width 168 height 9
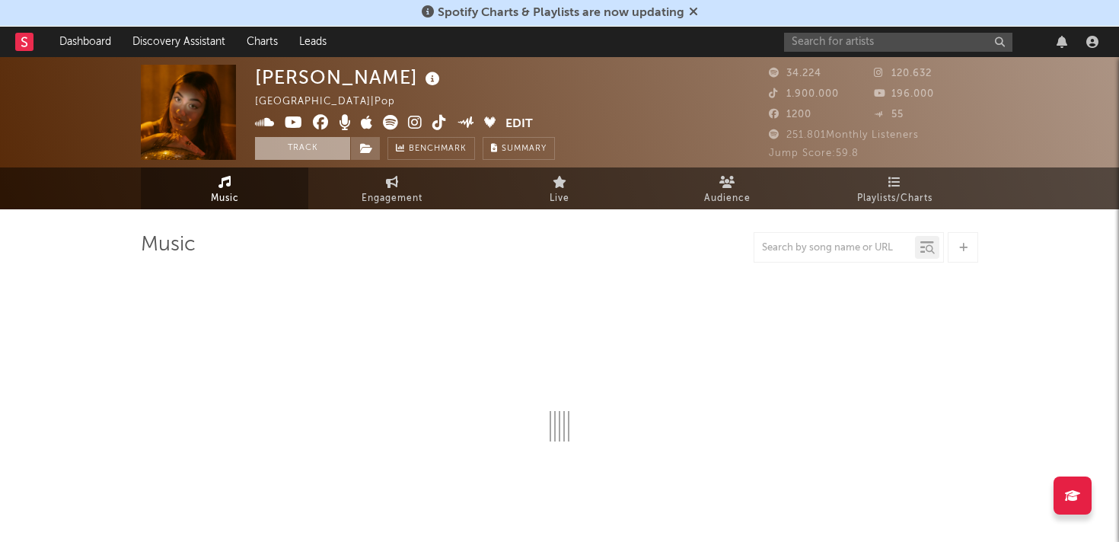
click at [300, 150] on button "Track" at bounding box center [302, 148] width 95 height 23
click at [846, 44] on input "text" at bounding box center [898, 42] width 228 height 19
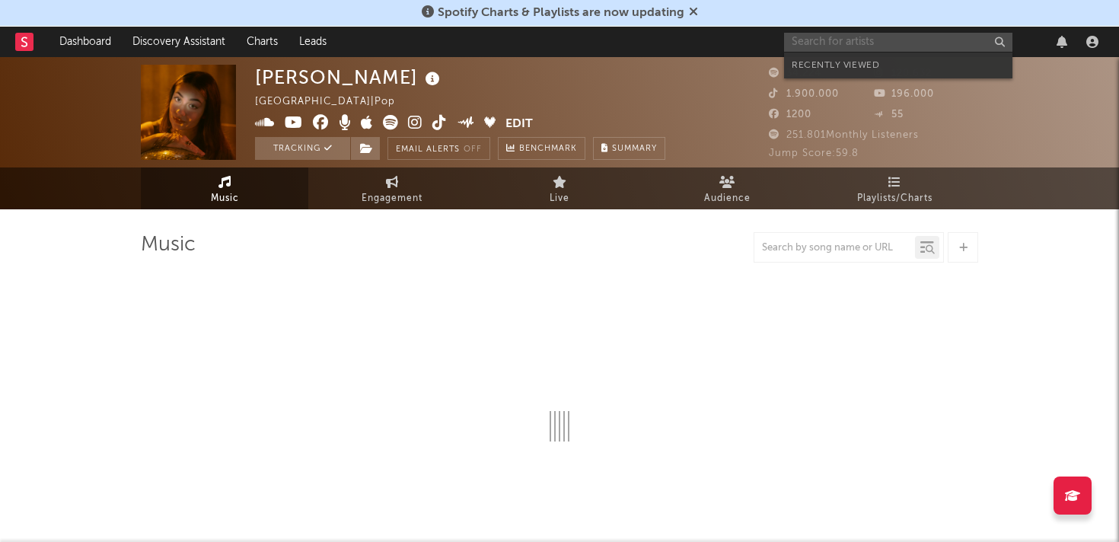
type input "l"
select select "6m"
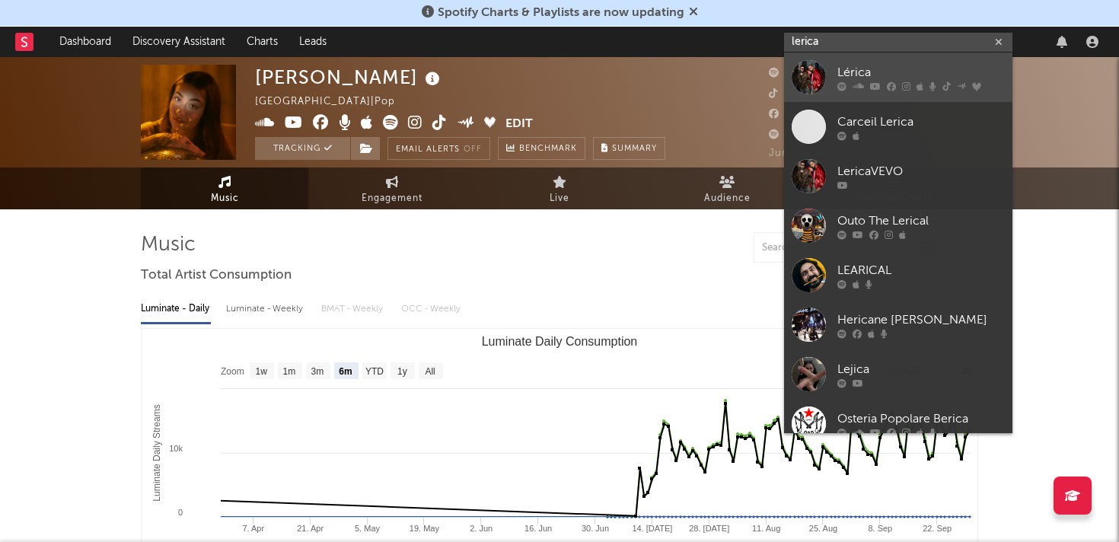
type input "lerica"
click at [864, 83] on icon at bounding box center [858, 85] width 11 height 9
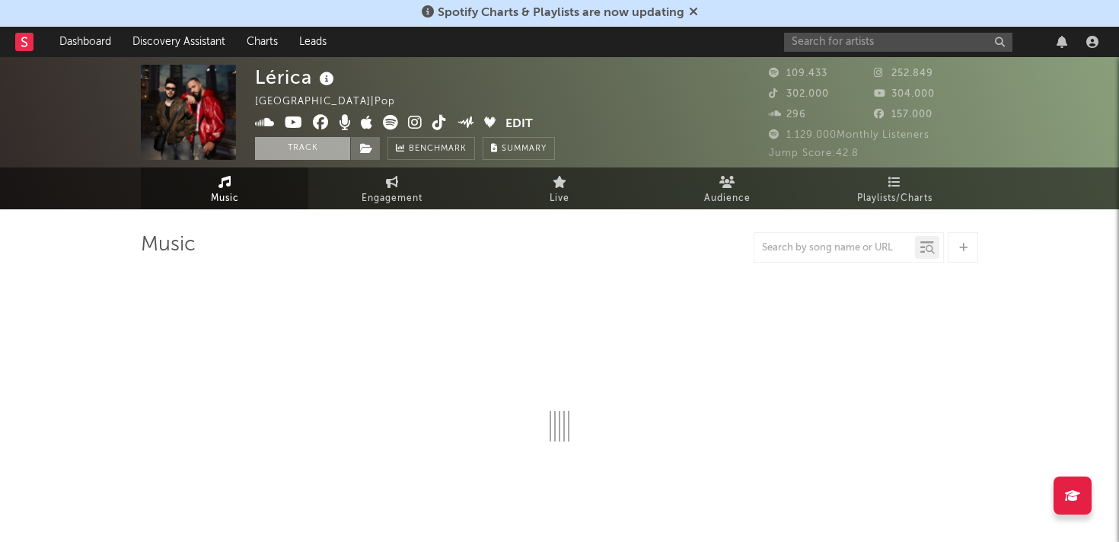
click at [304, 152] on button "Track" at bounding box center [302, 148] width 95 height 23
click at [86, 47] on link "Dashboard" at bounding box center [85, 42] width 73 height 30
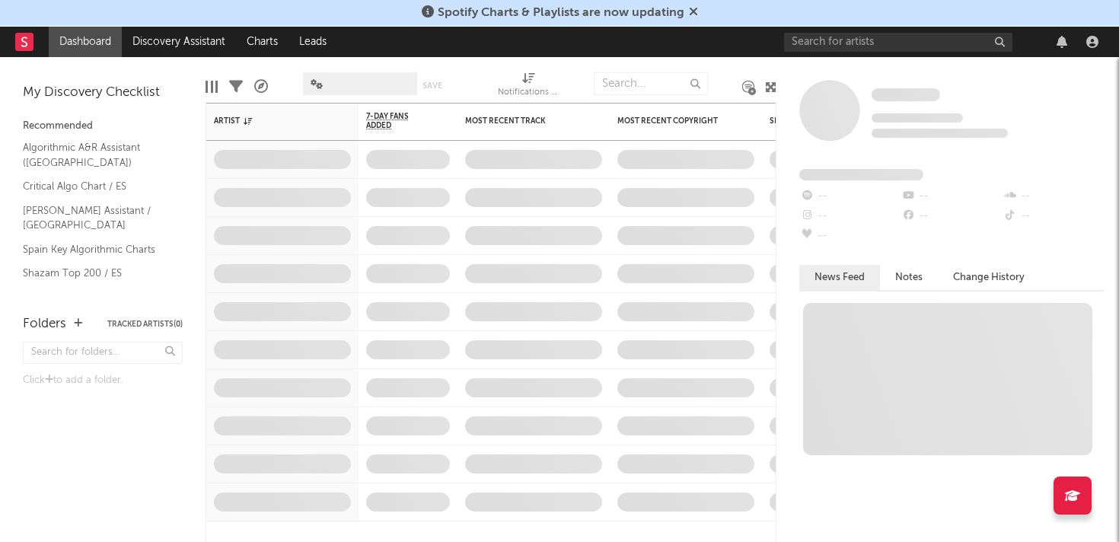
click at [5, 35] on nav "Dashboard Discovery Assistant Charts Leads" at bounding box center [559, 42] width 1119 height 30
click at [22, 39] on icon at bounding box center [24, 42] width 6 height 10
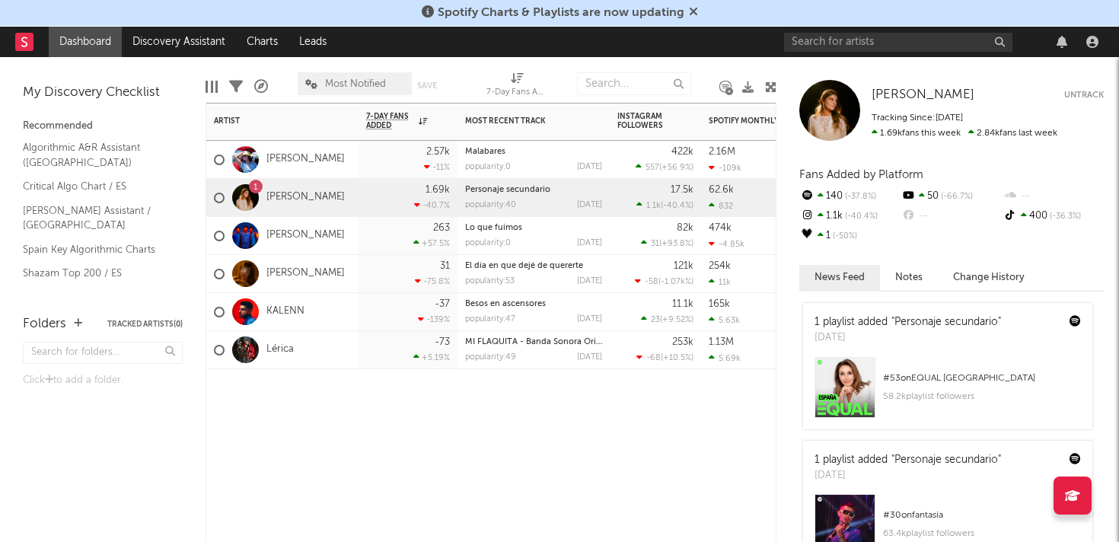
click at [252, 188] on div "1" at bounding box center [256, 187] width 14 height 14
click at [845, 272] on button "News Feed" at bounding box center [840, 277] width 81 height 25
click at [279, 261] on div "[PERSON_NAME]" at bounding box center [279, 274] width 131 height 44
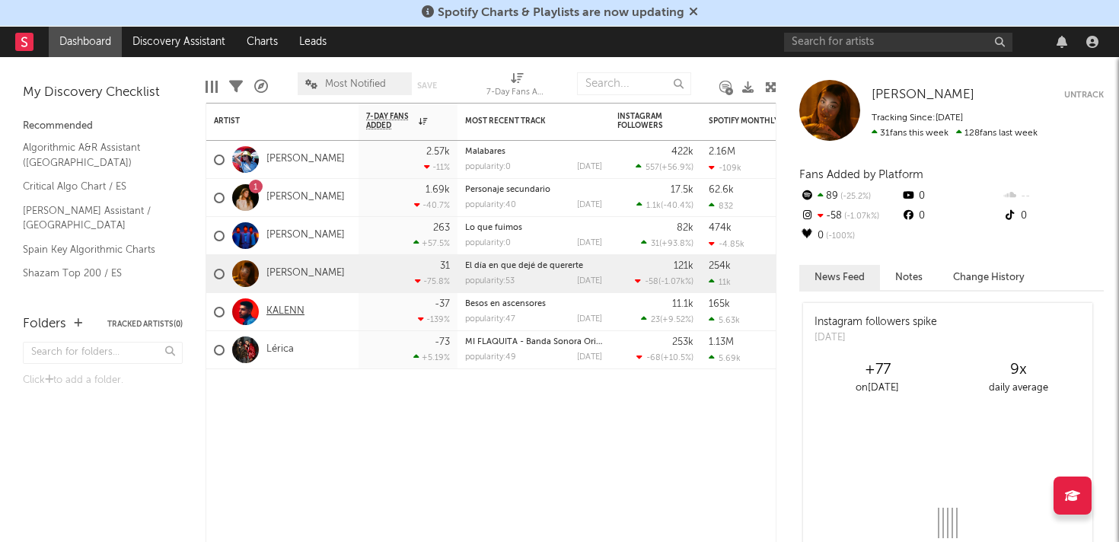
click at [293, 311] on link "KALENN" at bounding box center [286, 311] width 38 height 13
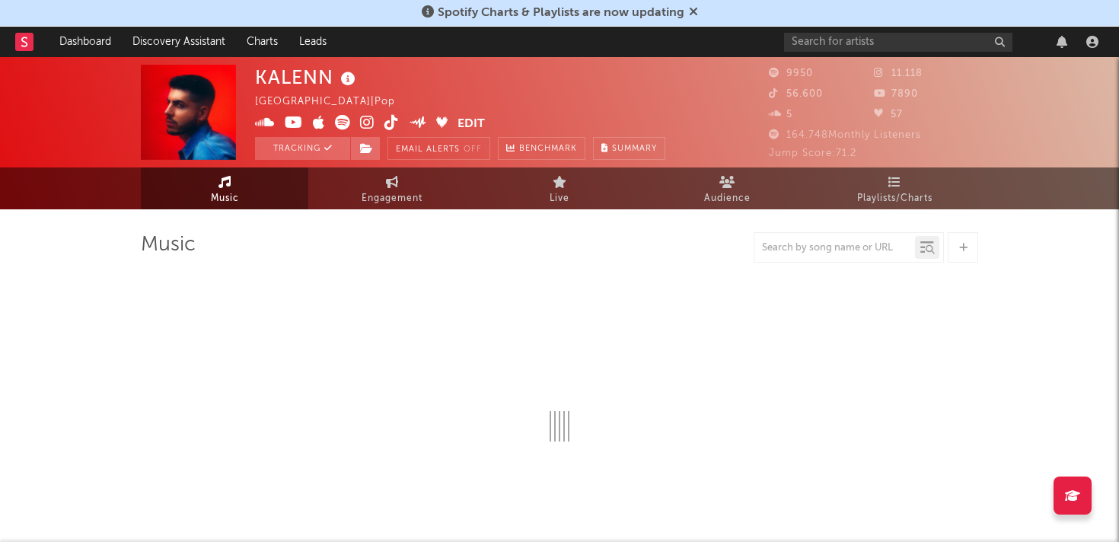
select select "6m"
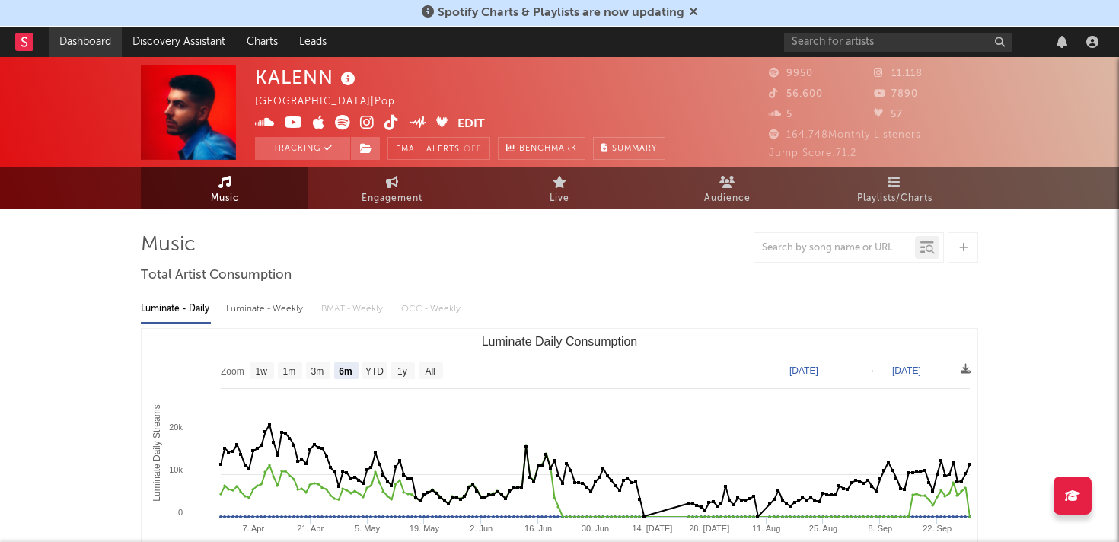
click at [81, 42] on link "Dashboard" at bounding box center [85, 42] width 73 height 30
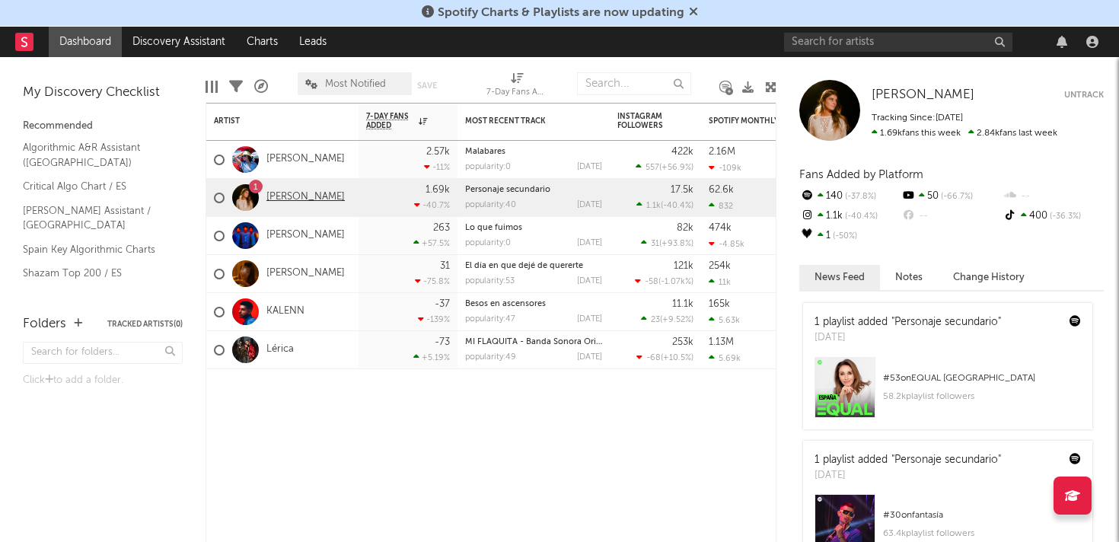
click at [310, 200] on link "[PERSON_NAME]" at bounding box center [306, 197] width 78 height 13
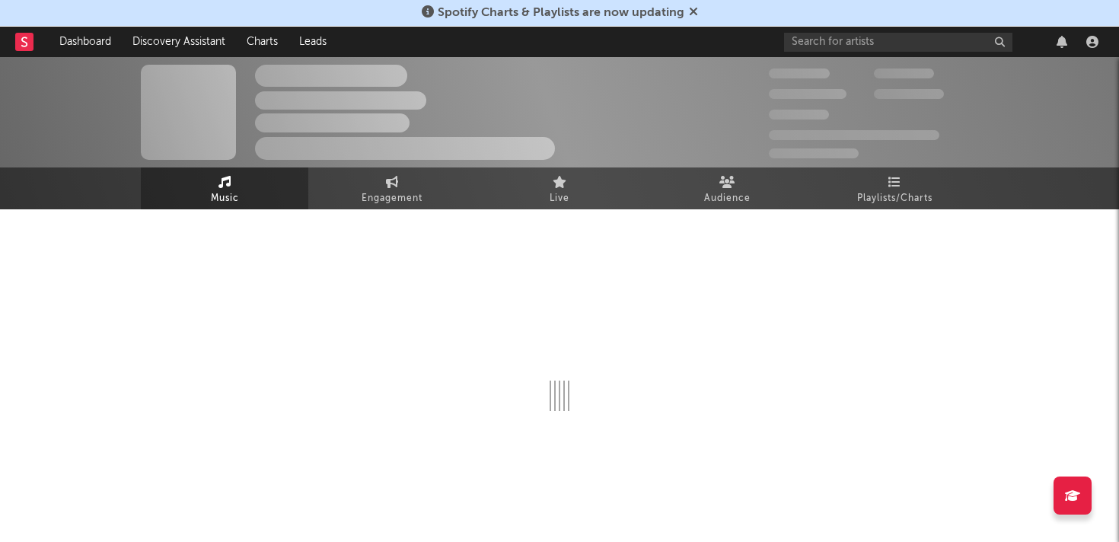
select select "6m"
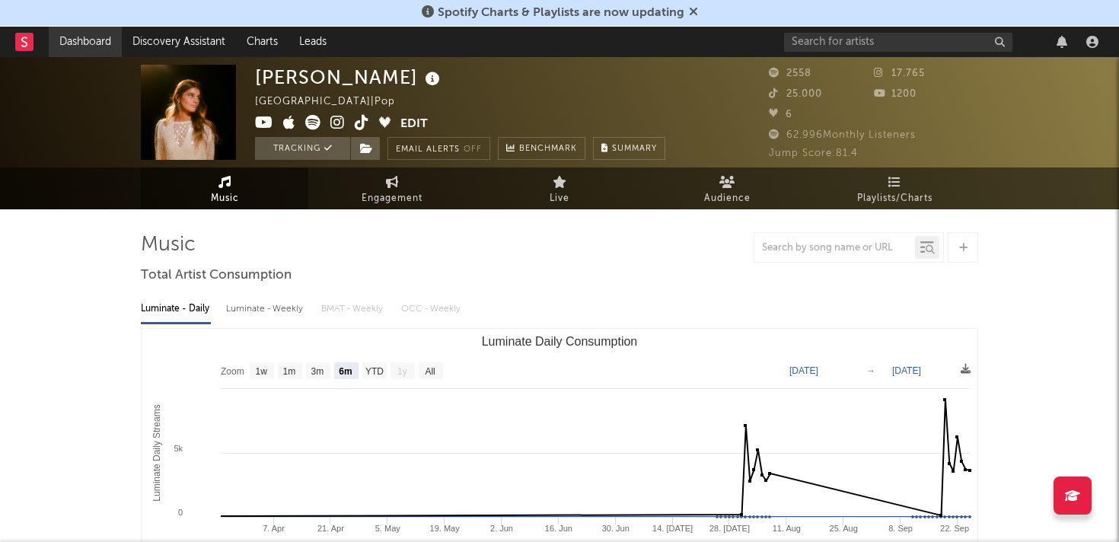
click at [88, 53] on link "Dashboard" at bounding box center [85, 42] width 73 height 30
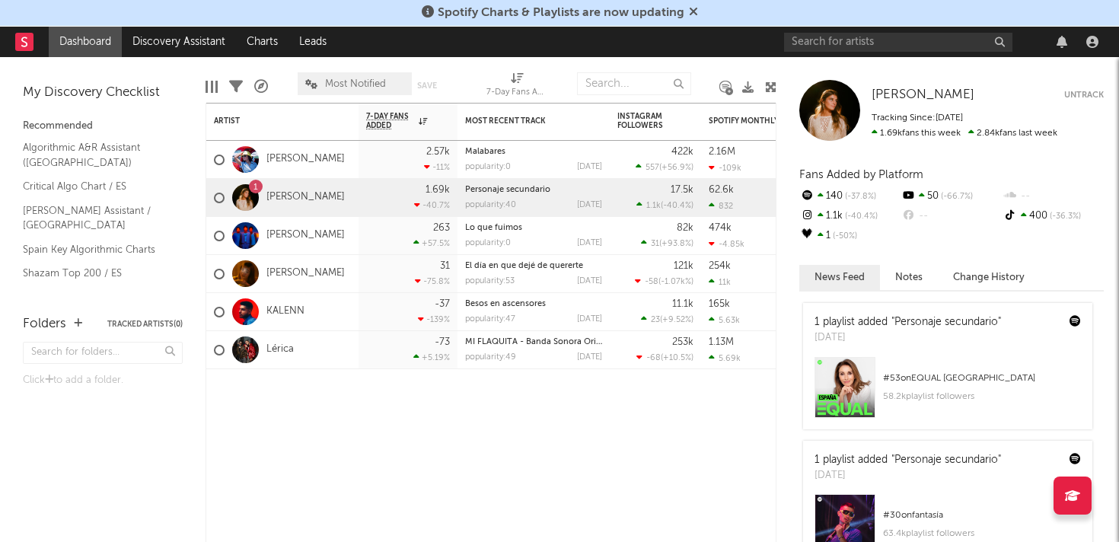
click at [929, 331] on div "[DATE]" at bounding box center [908, 337] width 187 height 15
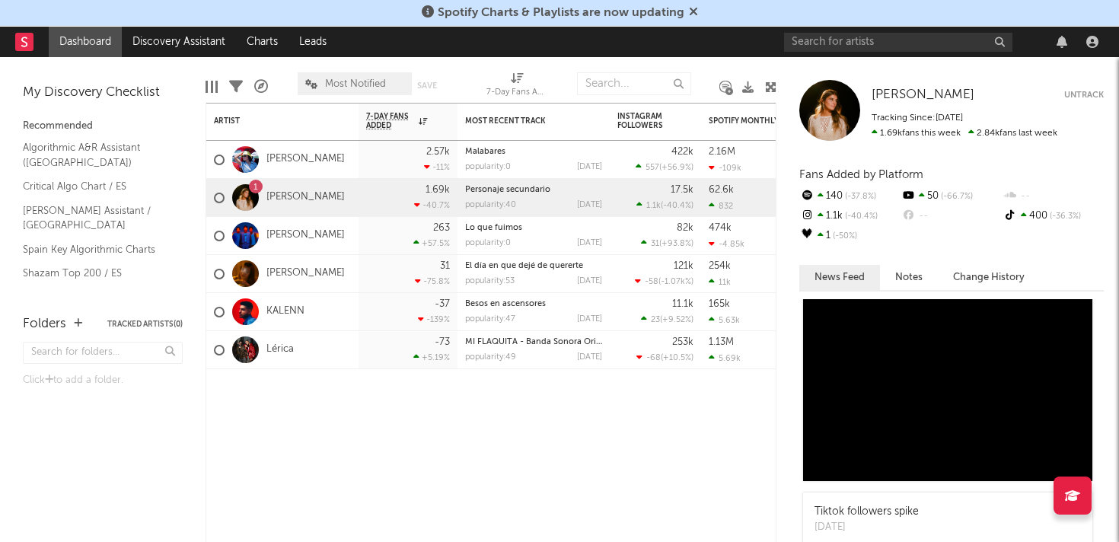
scroll to position [452, 0]
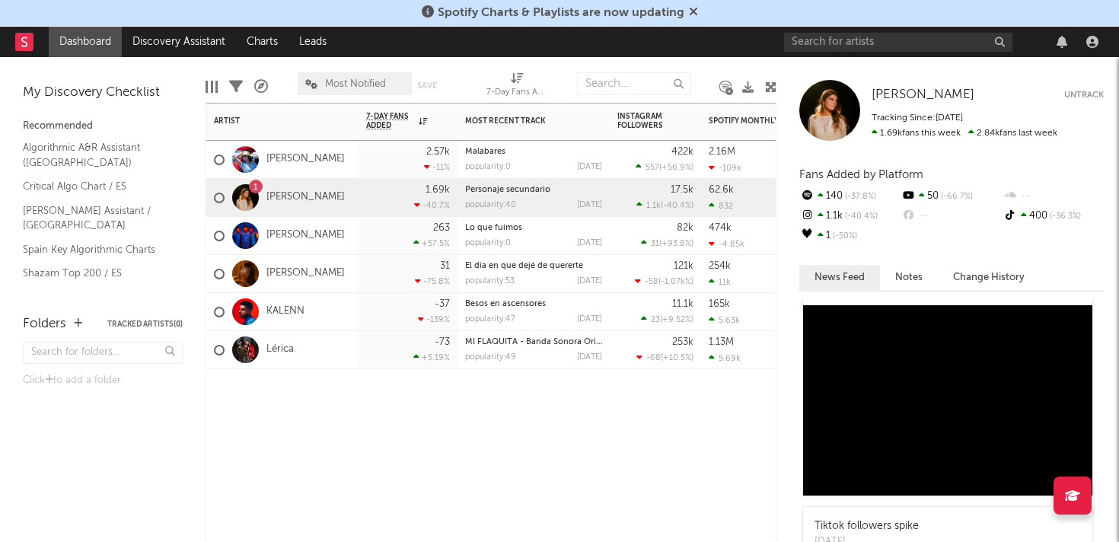
click at [395, 314] on div "-37 -139 %" at bounding box center [408, 311] width 84 height 37
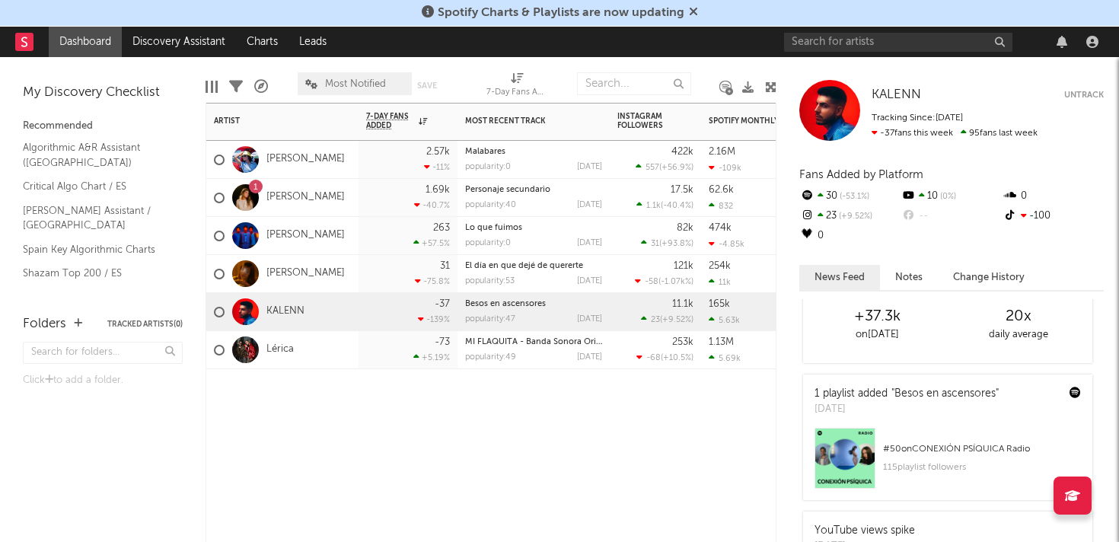
scroll to position [0, 0]
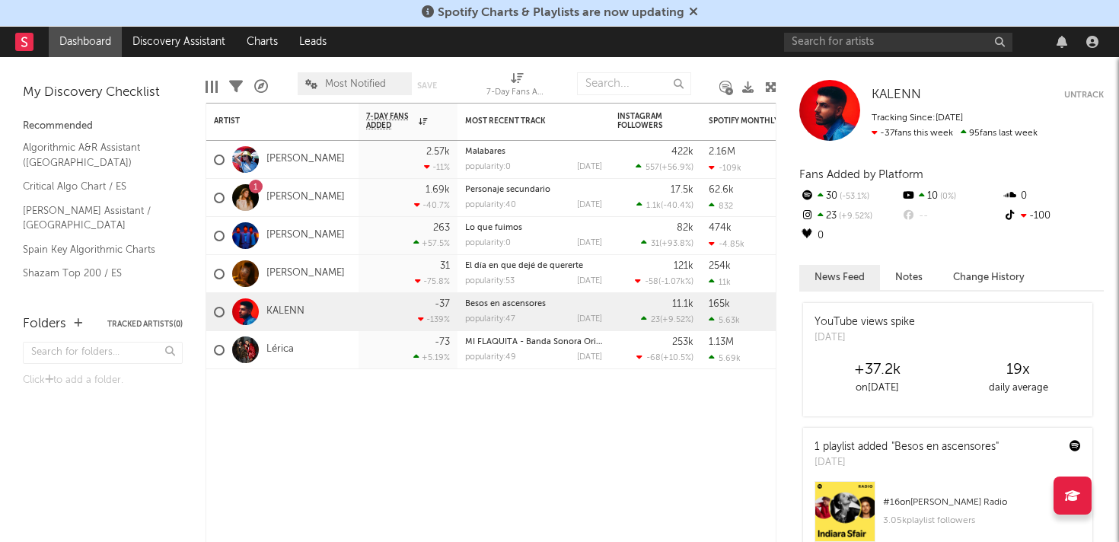
click at [852, 277] on button "News Feed" at bounding box center [840, 277] width 81 height 25
click at [873, 38] on input "text" at bounding box center [898, 42] width 228 height 19
type input "sobrezer"
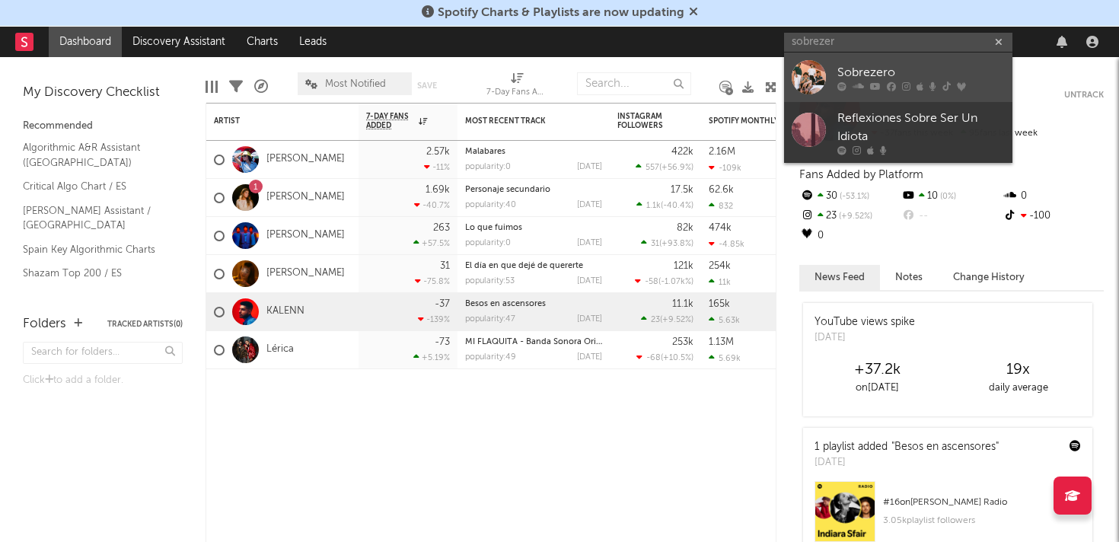
click at [869, 82] on div at bounding box center [922, 85] width 168 height 9
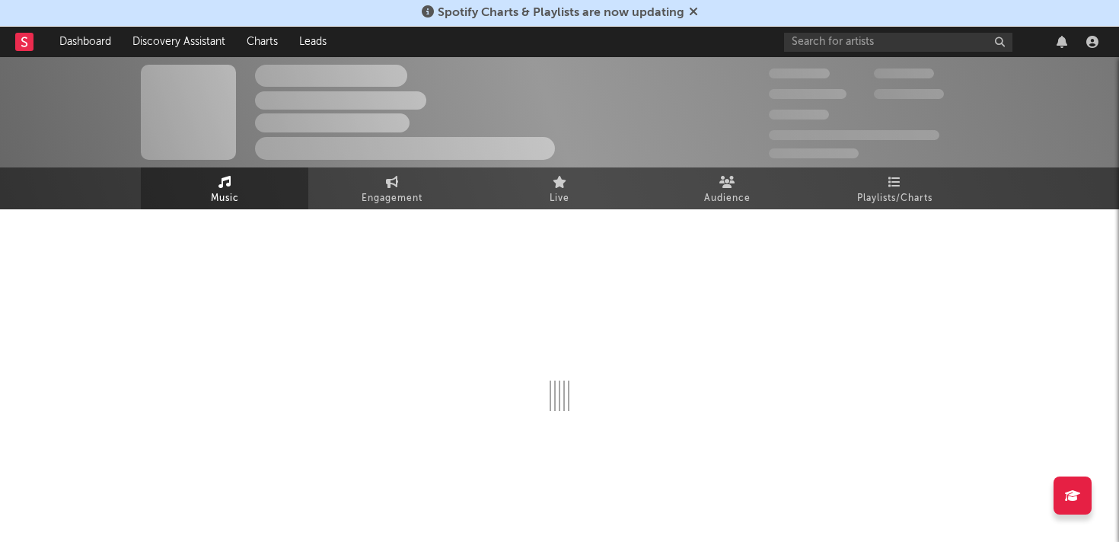
select select "1w"
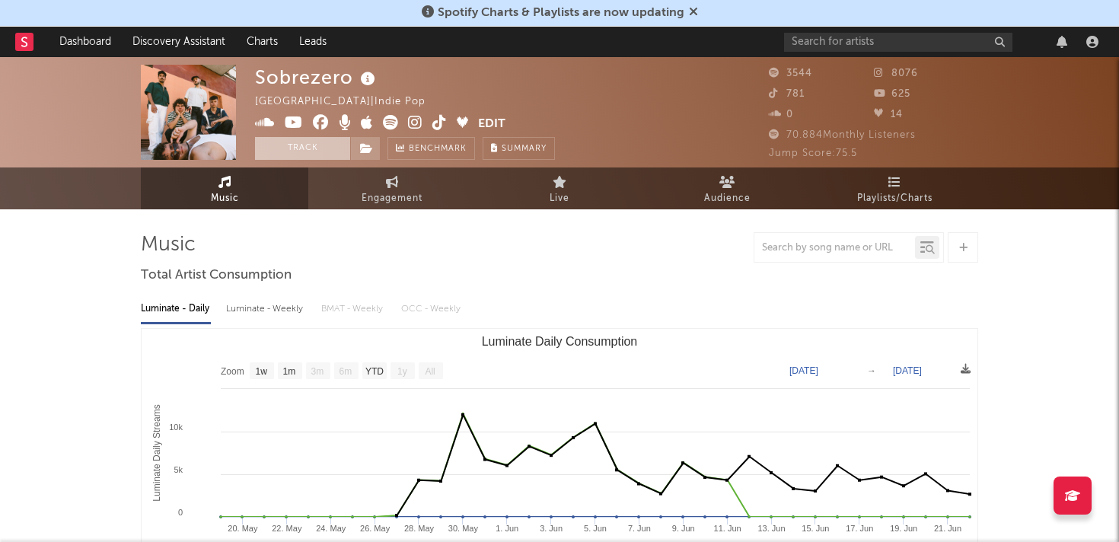
click at [309, 148] on button "Track" at bounding box center [302, 148] width 95 height 23
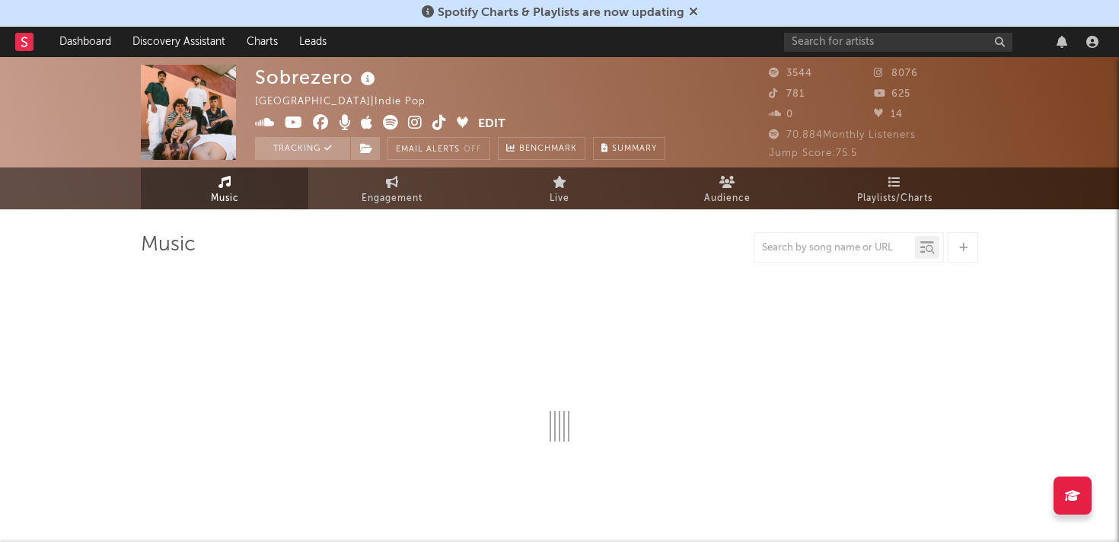
select select "1w"
